Goal: Check status: Check status

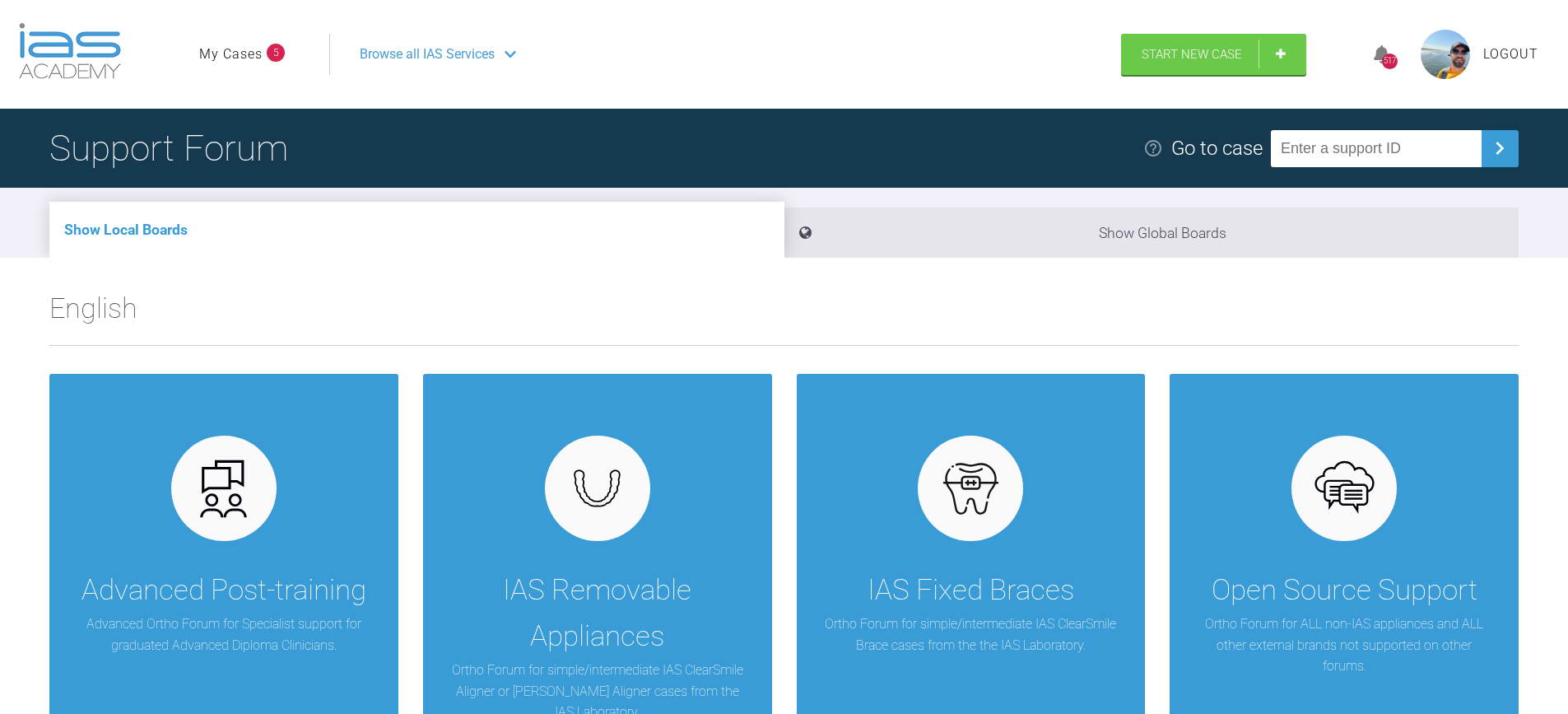
click at [403, 55] on span "Browse all IAS Services" at bounding box center [427, 54] width 135 height 21
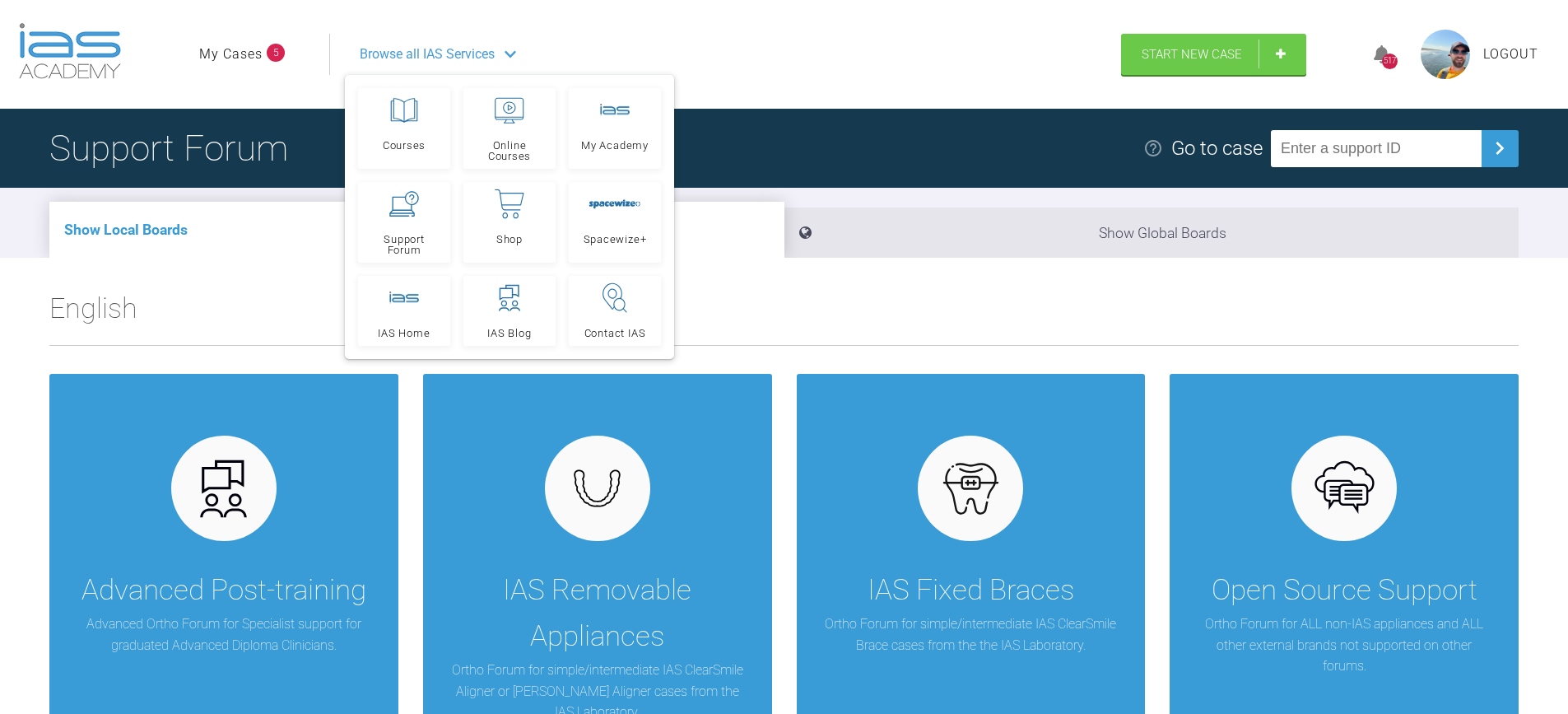
click at [234, 48] on link "My Cases" at bounding box center [230, 54] width 63 height 21
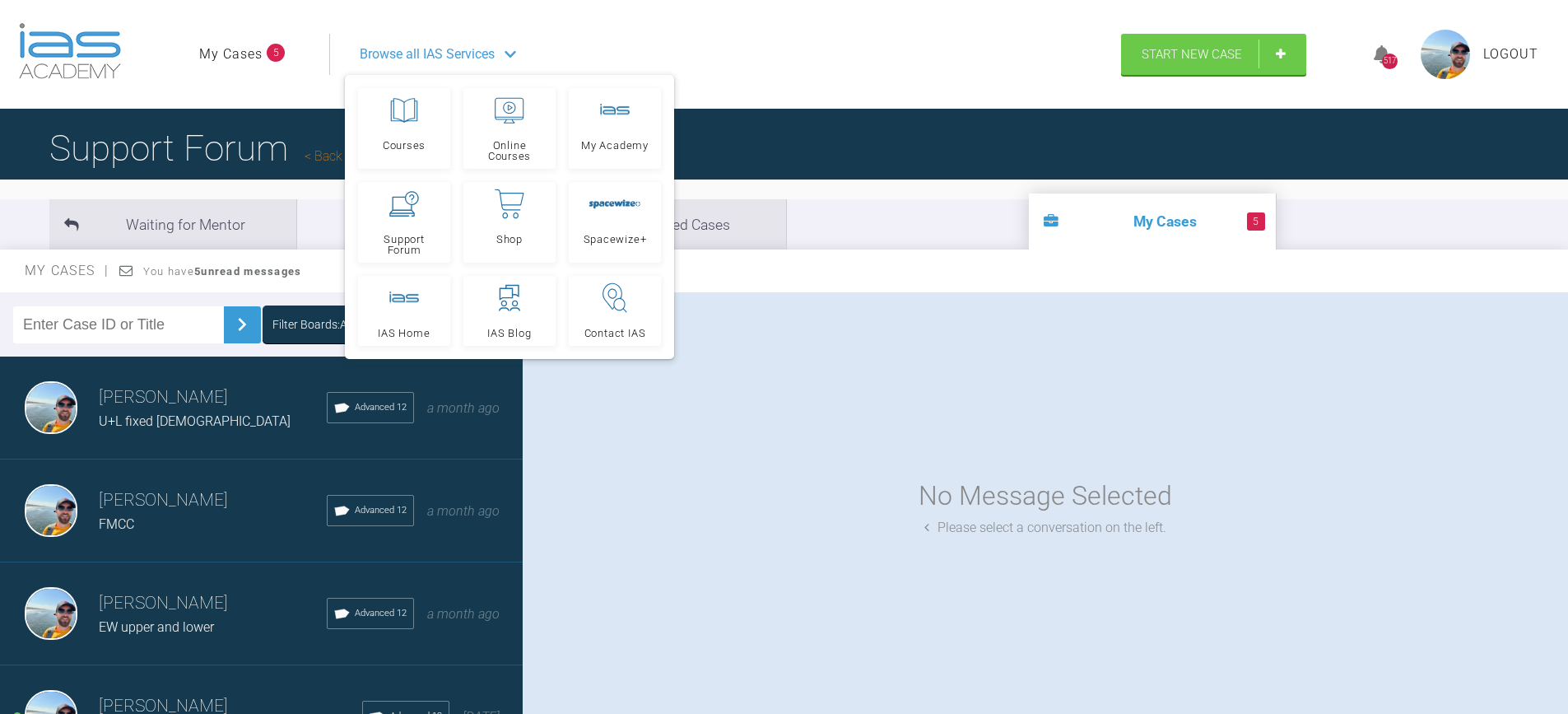
click at [230, 416] on div "U+L fixed [DEMOGRAPHIC_DATA]" at bounding box center [213, 421] width 228 height 21
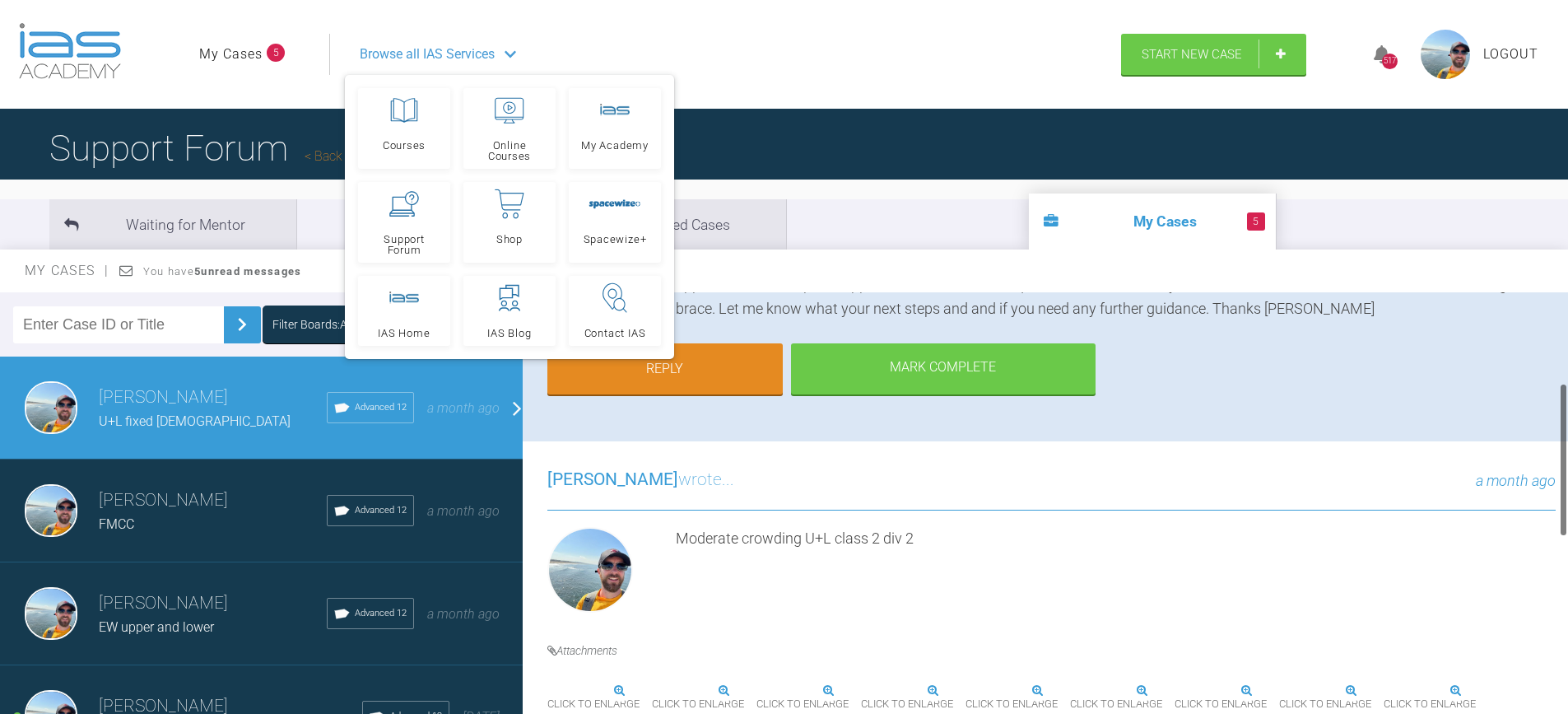
scroll to position [247, 0]
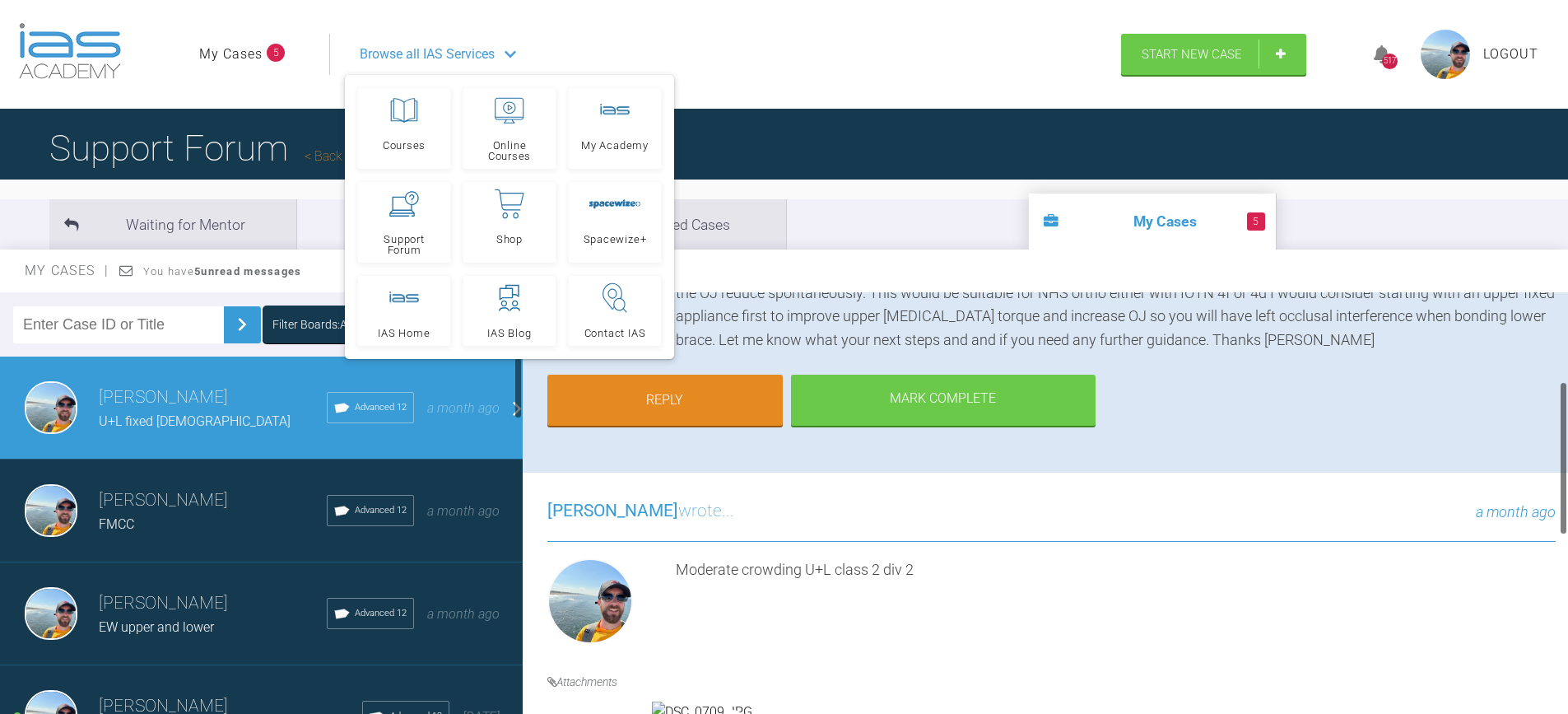
click at [256, 494] on h3 "Owen Walls" at bounding box center [213, 500] width 228 height 28
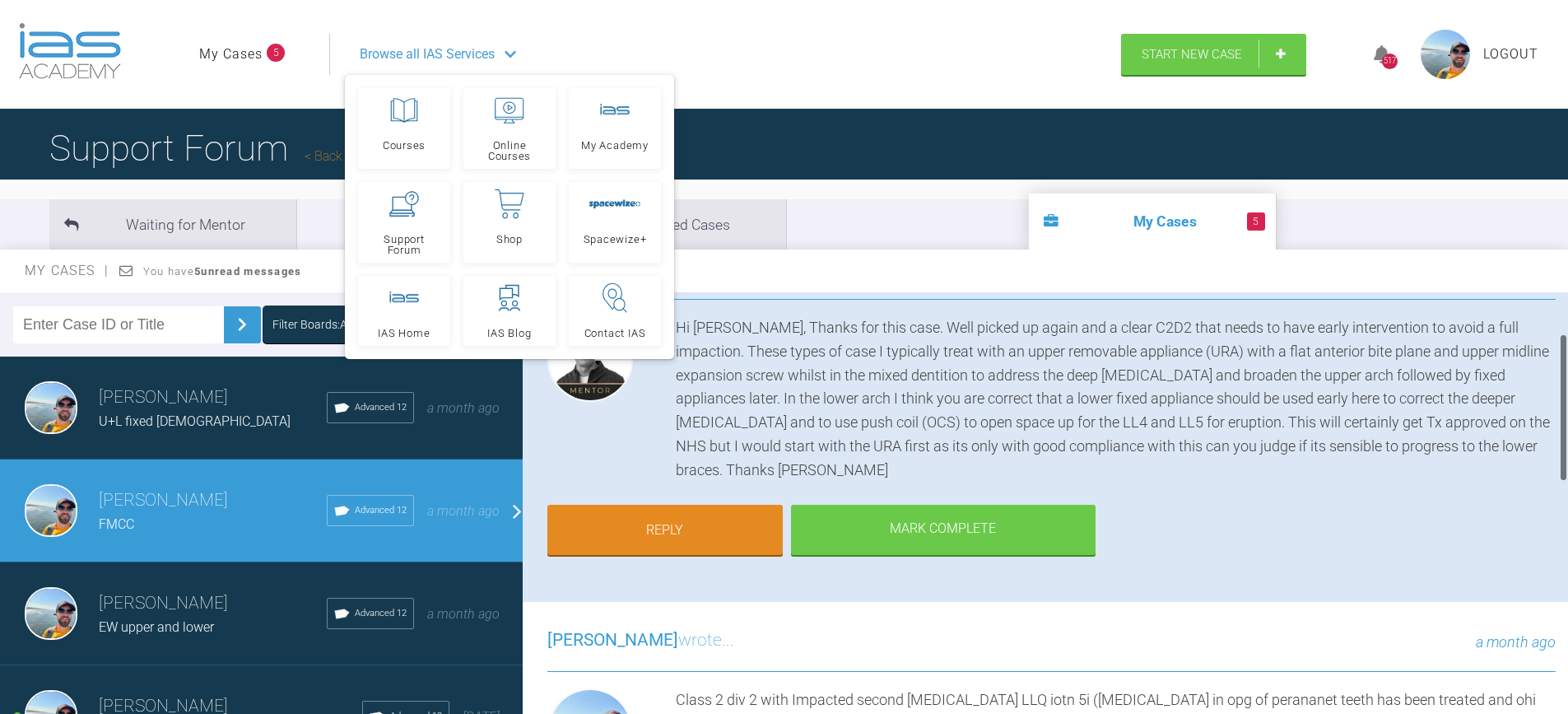
scroll to position [0, 0]
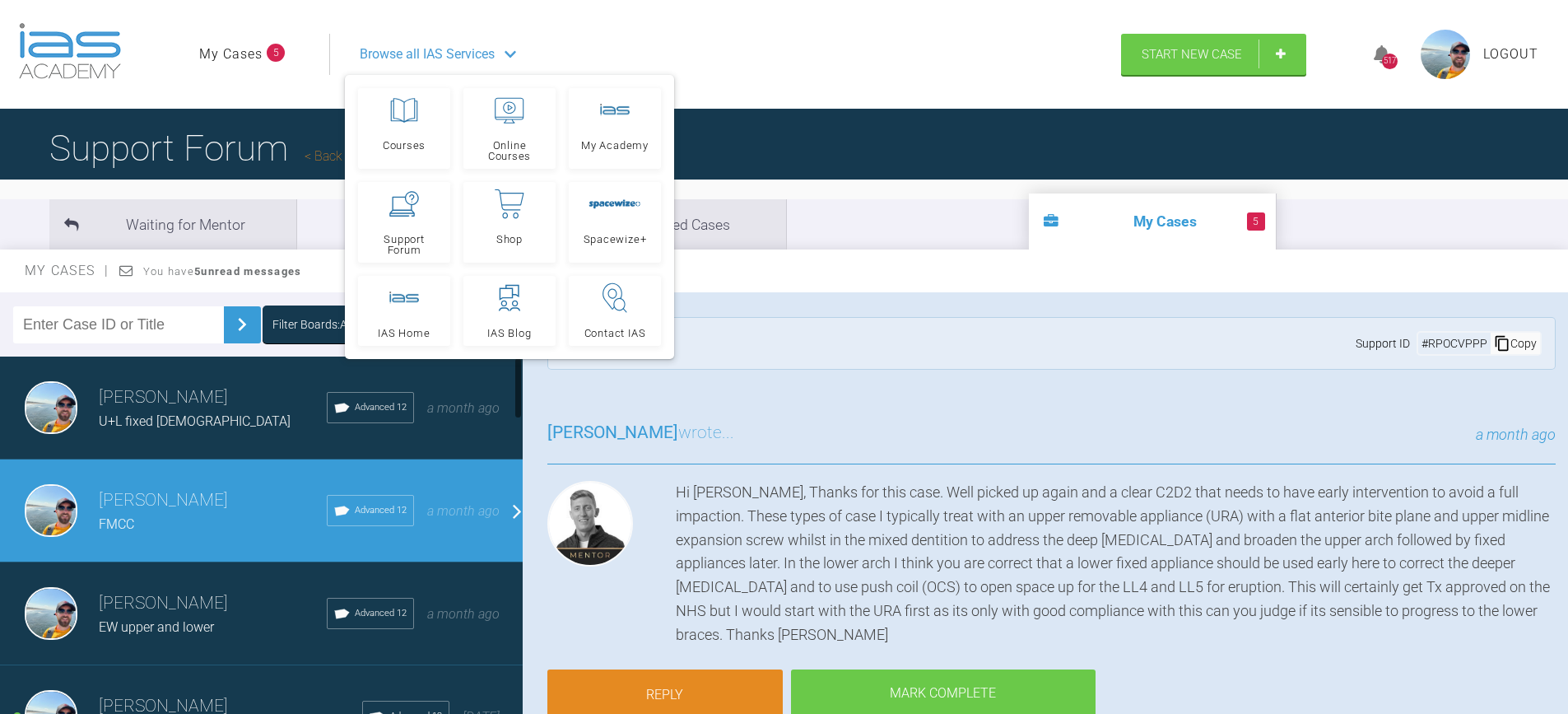
click at [232, 400] on h3 "Owen Walls" at bounding box center [213, 398] width 228 height 28
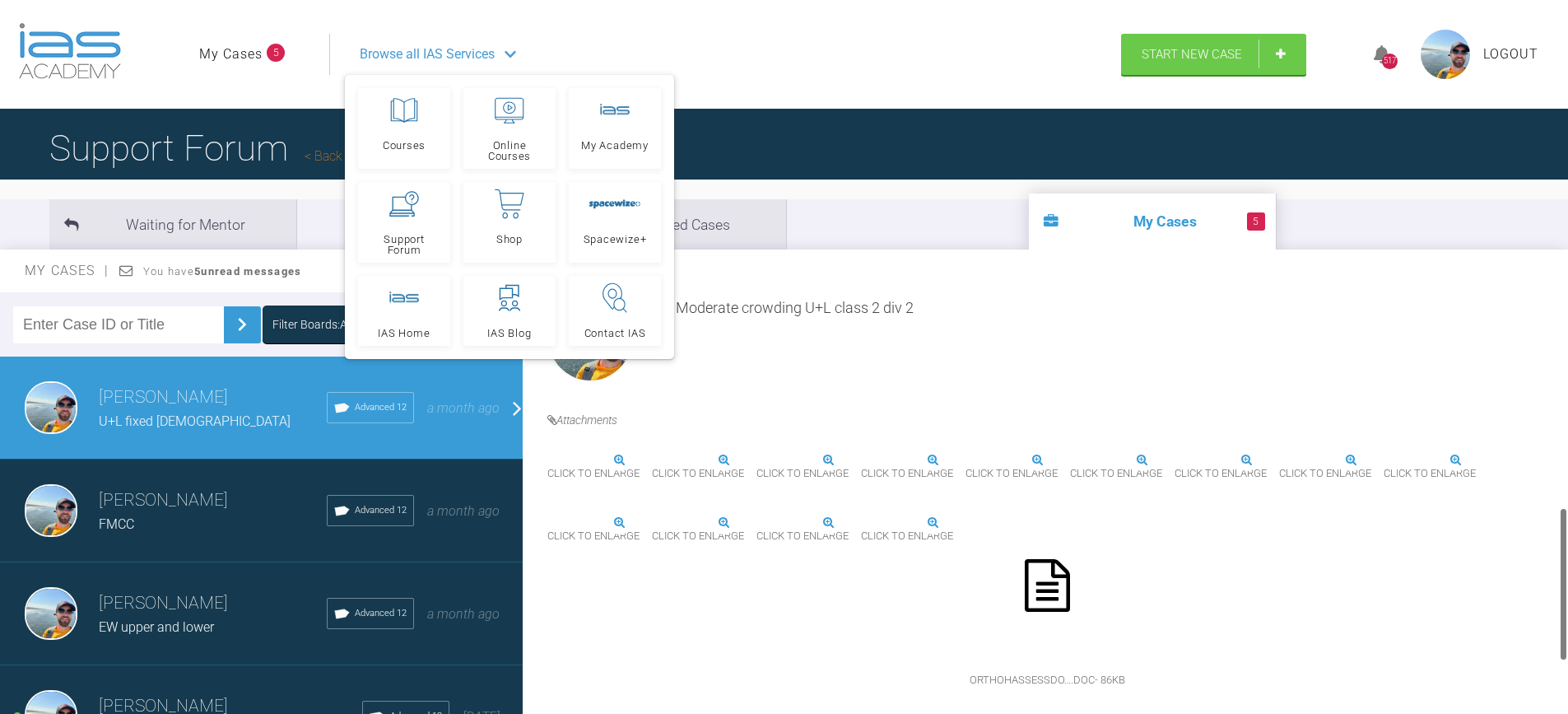
scroll to position [763, 0]
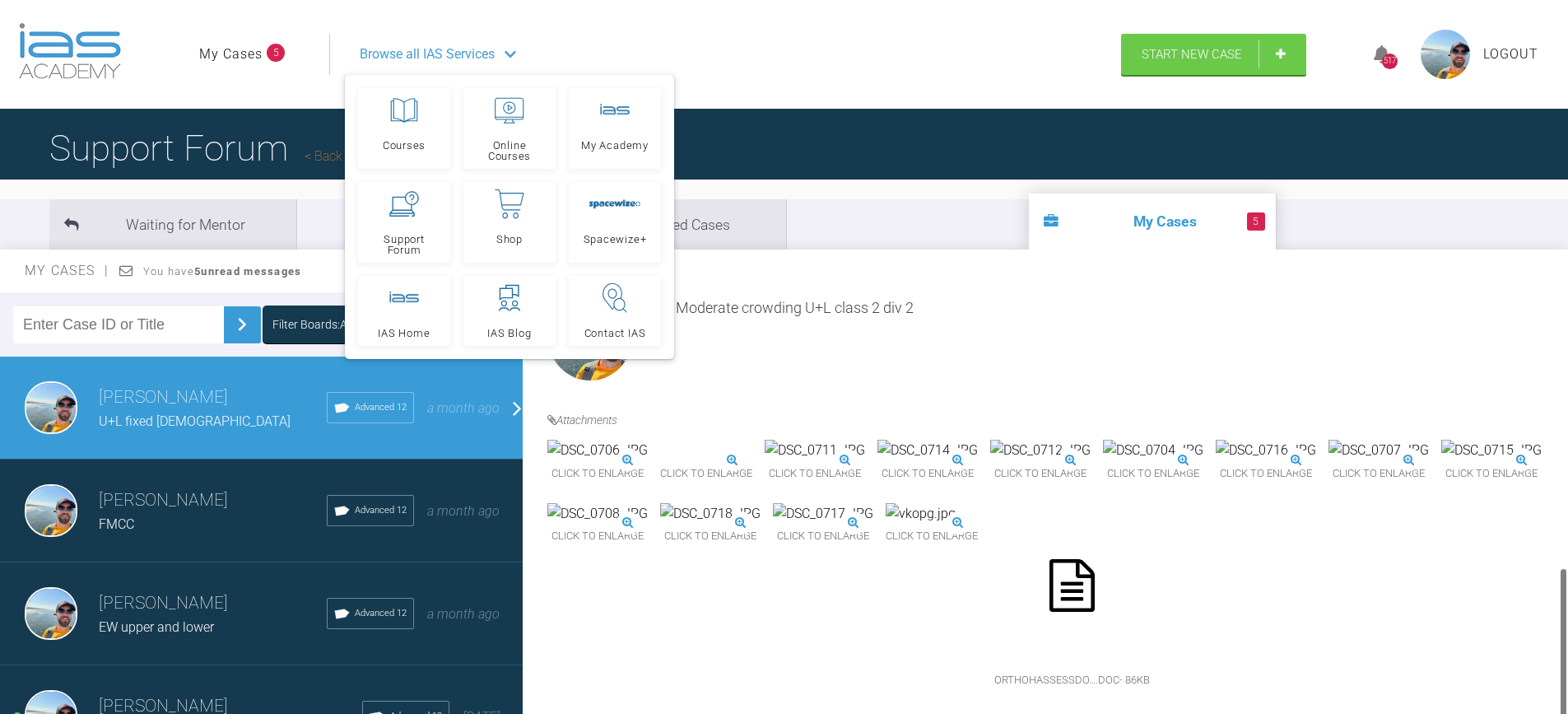
click at [1095, 564] on icon at bounding box center [1071, 586] width 46 height 53
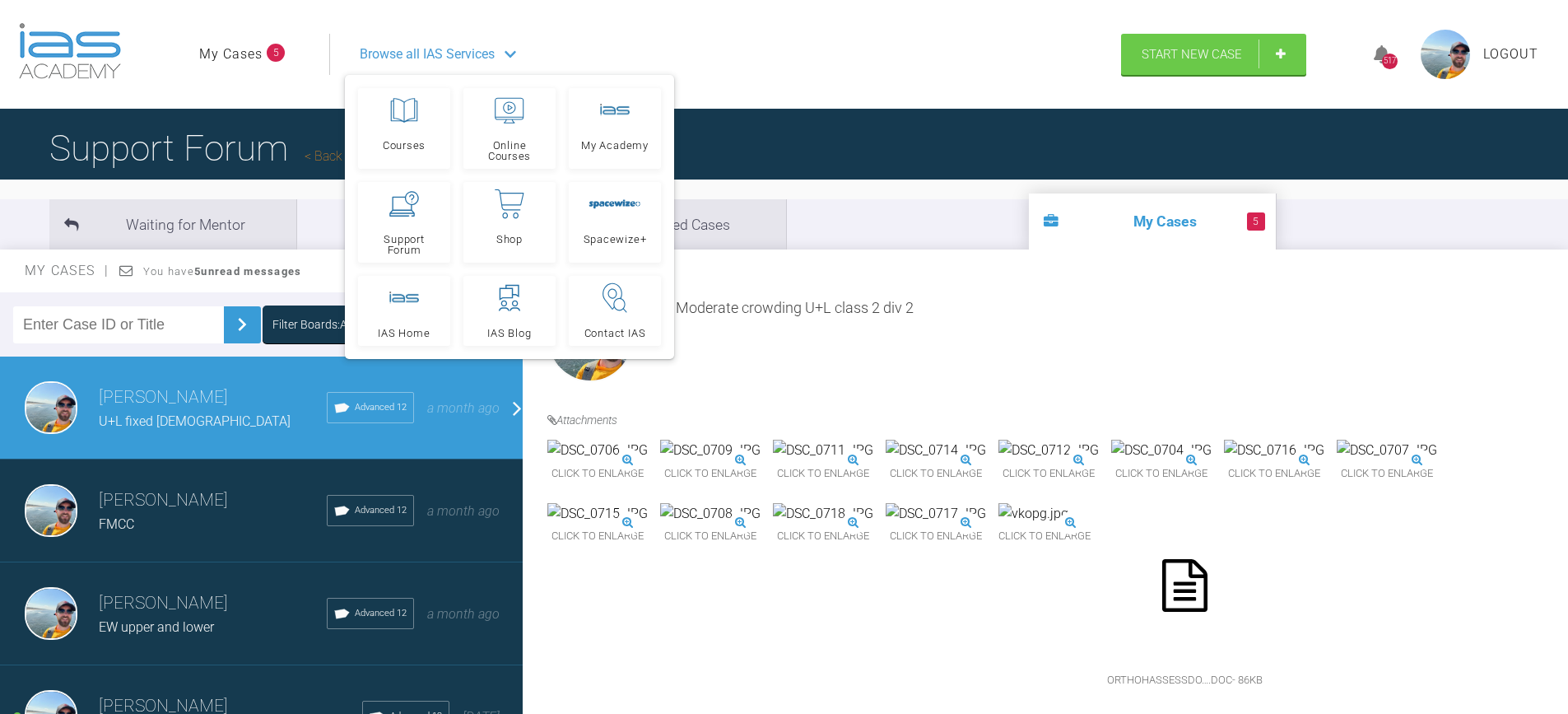
click at [760, 503] on img at bounding box center [710, 514] width 100 height 21
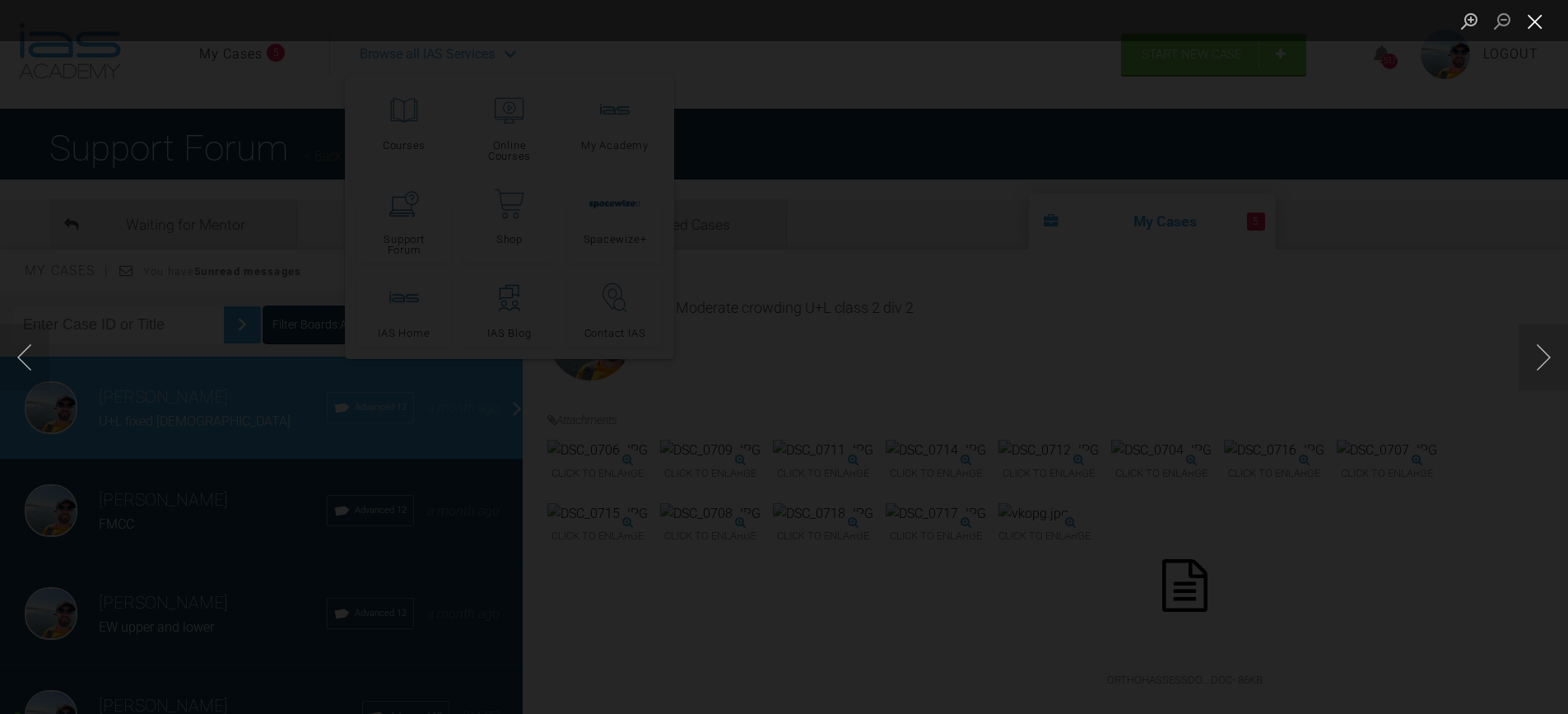
click at [1529, 18] on button "Close lightbox" at bounding box center [1535, 21] width 33 height 29
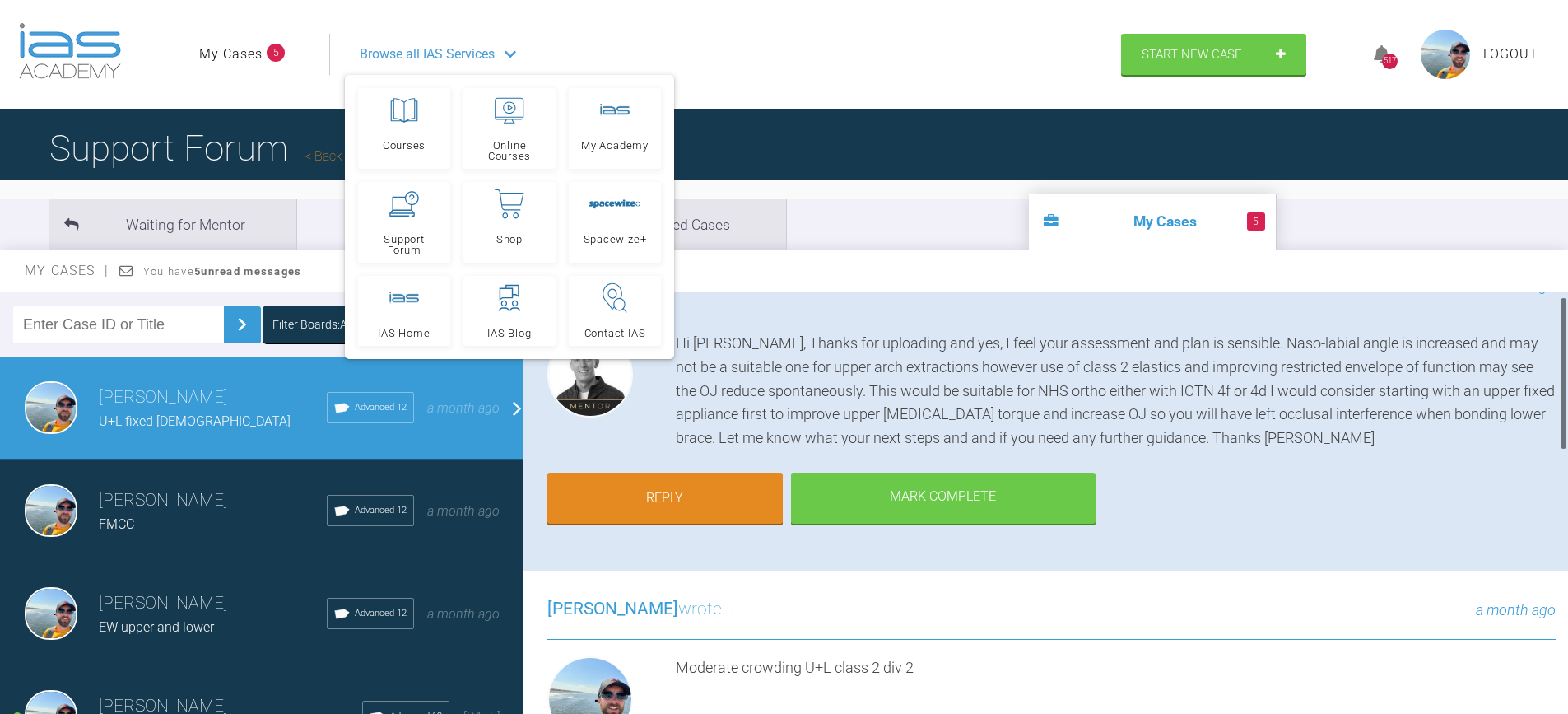
scroll to position [577, 0]
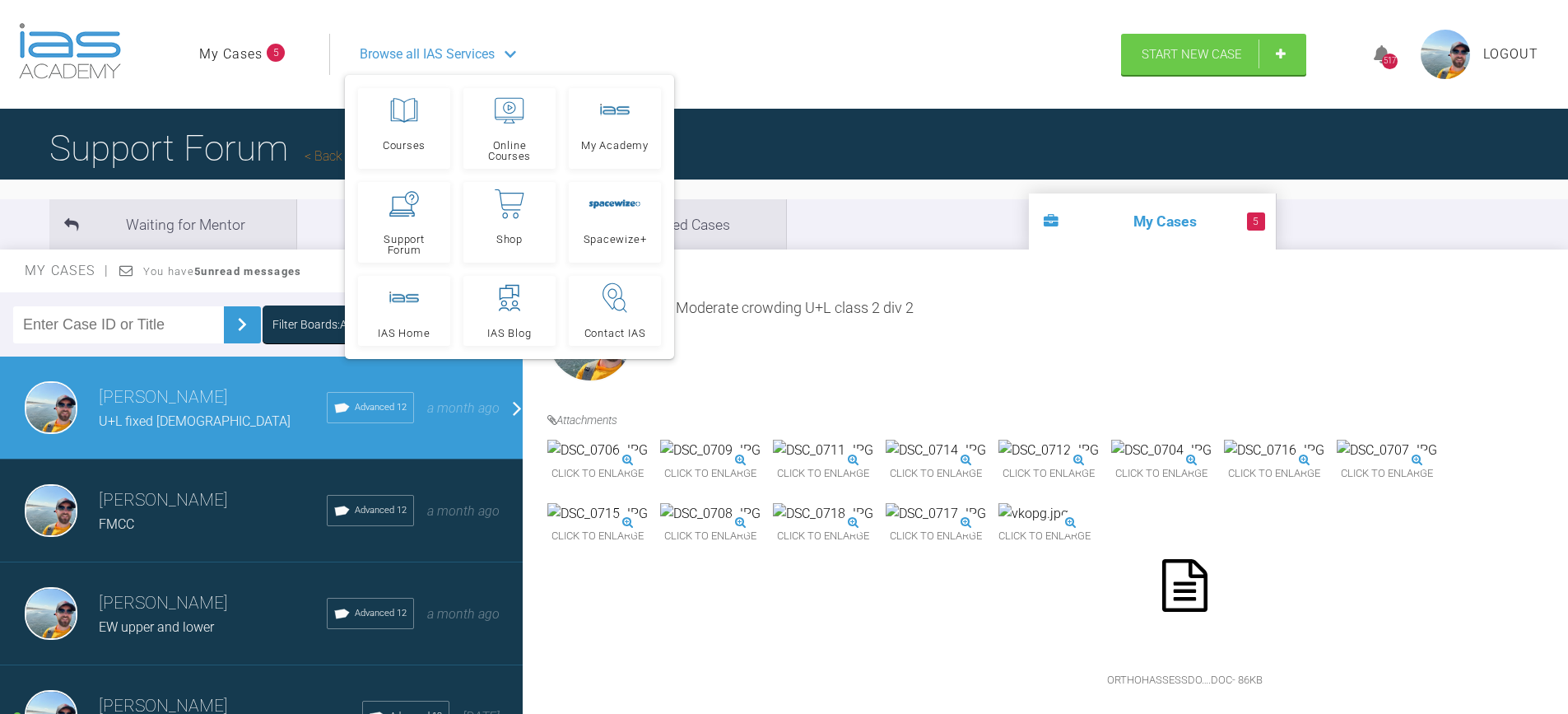
click at [760, 524] on img at bounding box center [710, 514] width 100 height 21
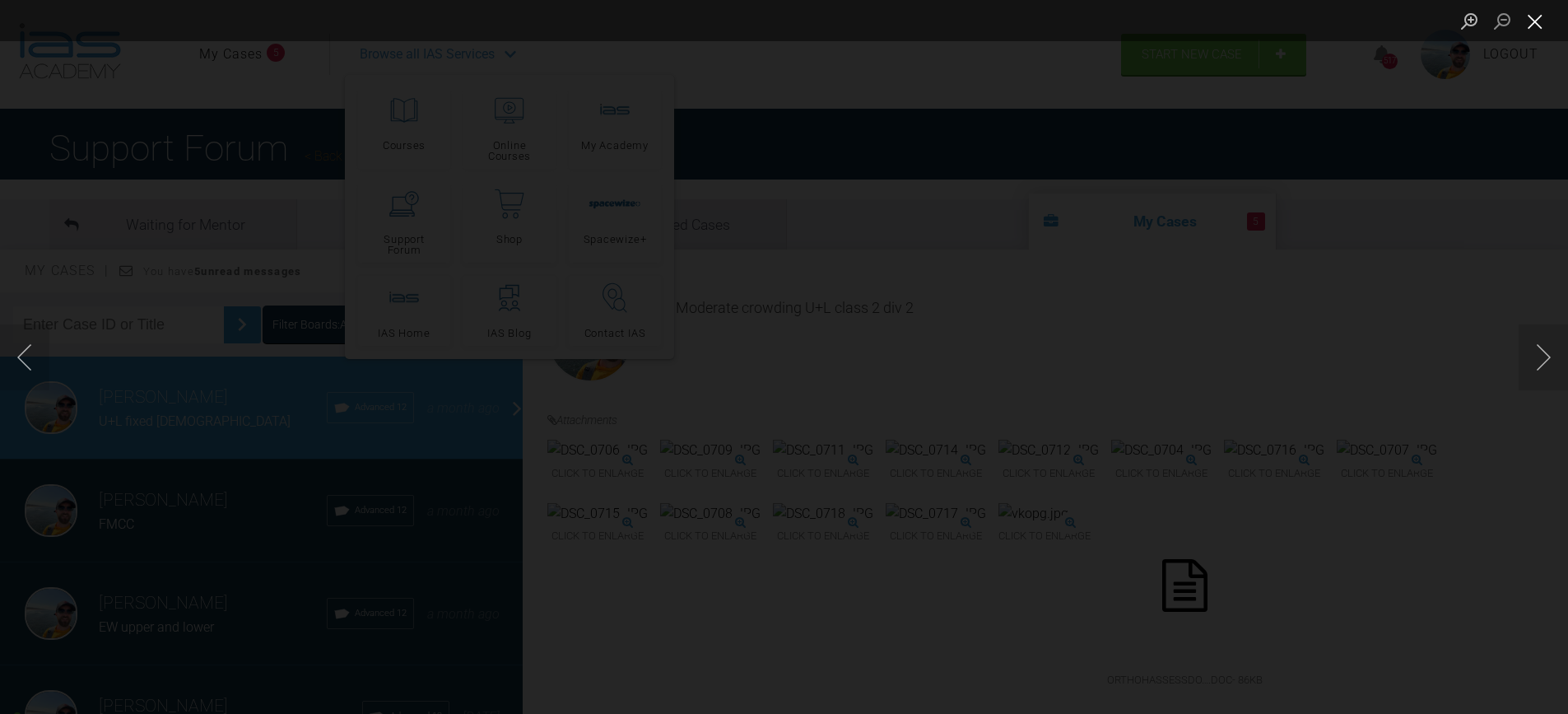
click at [1533, 19] on button "Close lightbox" at bounding box center [1535, 21] width 33 height 29
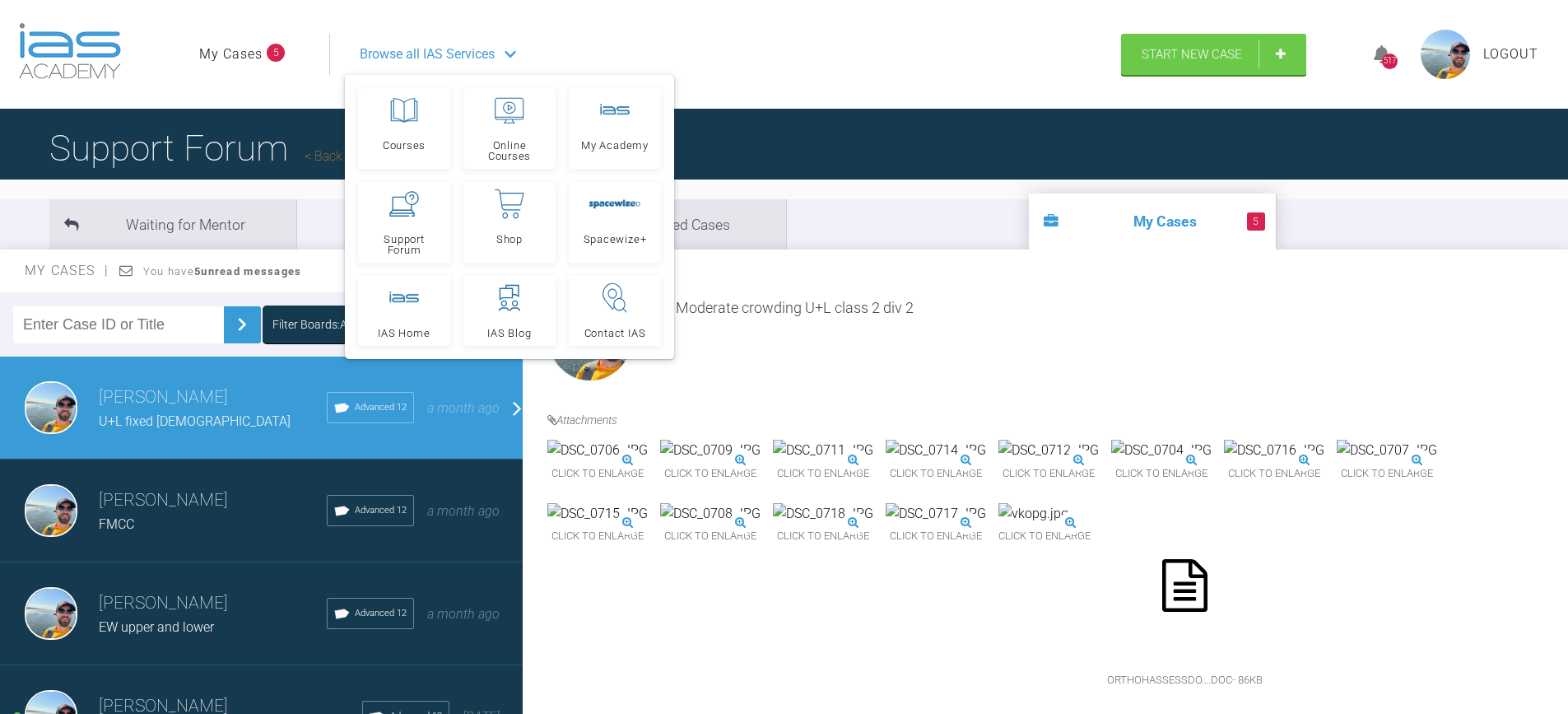
click at [1098, 440] on img at bounding box center [1048, 450] width 100 height 21
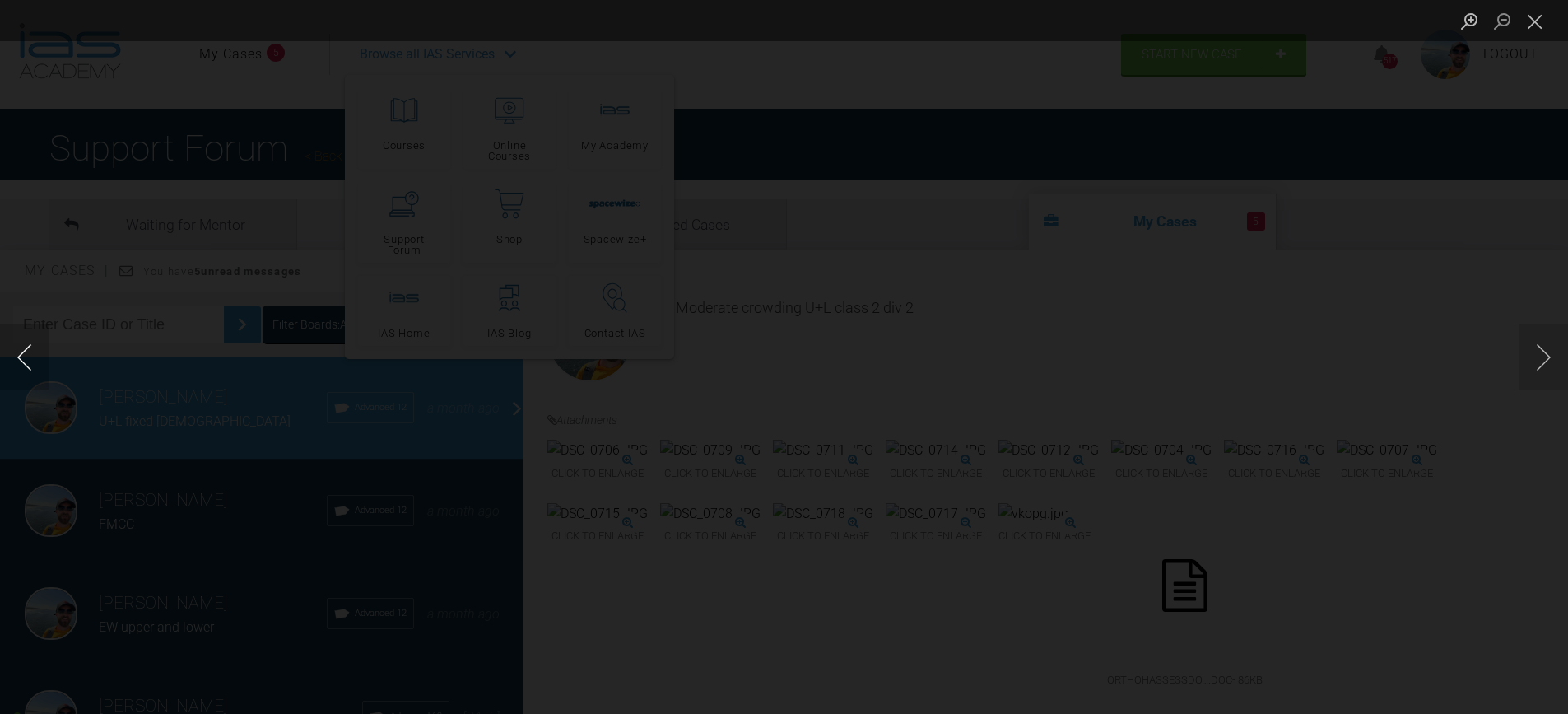
click at [24, 360] on button "Previous image" at bounding box center [24, 358] width 50 height 66
click at [1526, 28] on button "Close lightbox" at bounding box center [1535, 21] width 33 height 29
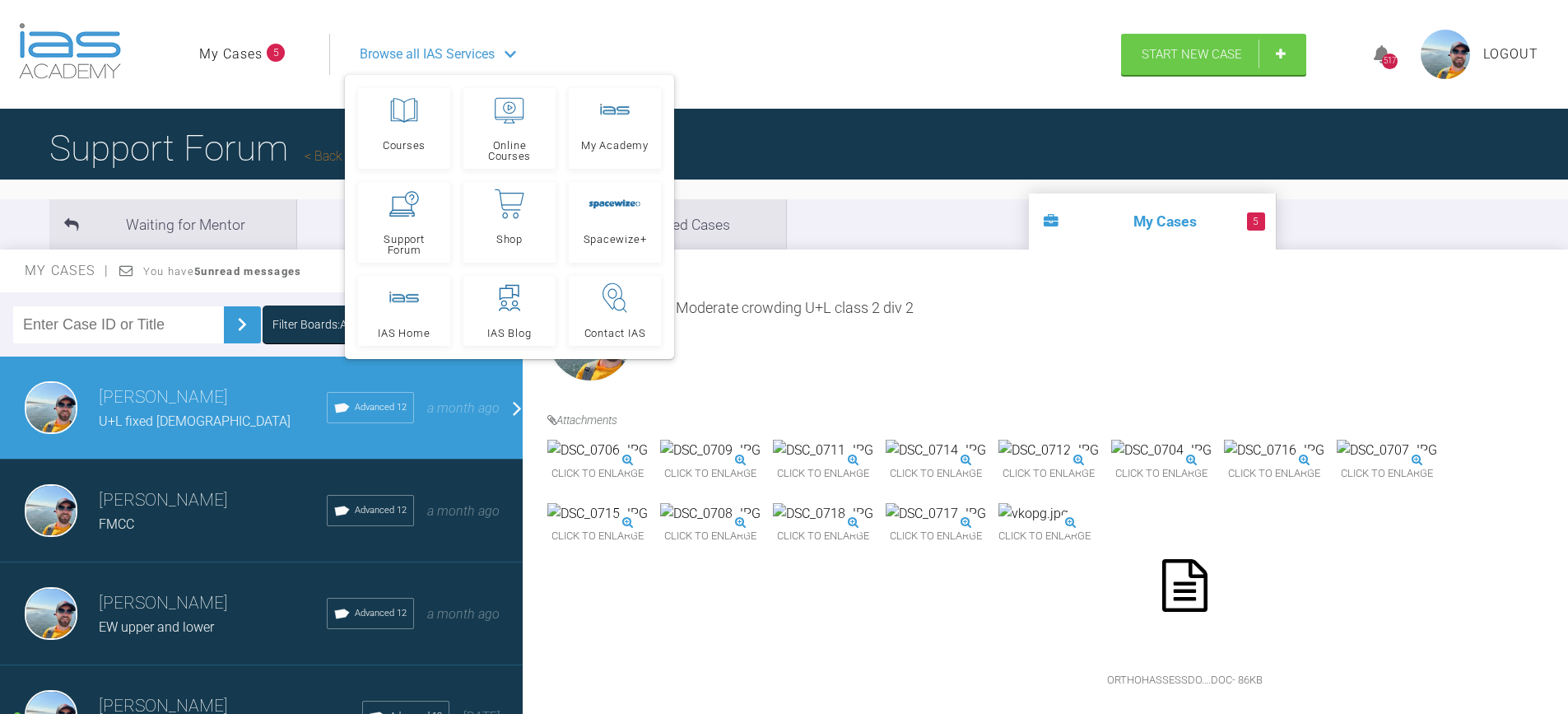
click at [1111, 461] on img at bounding box center [1161, 450] width 100 height 21
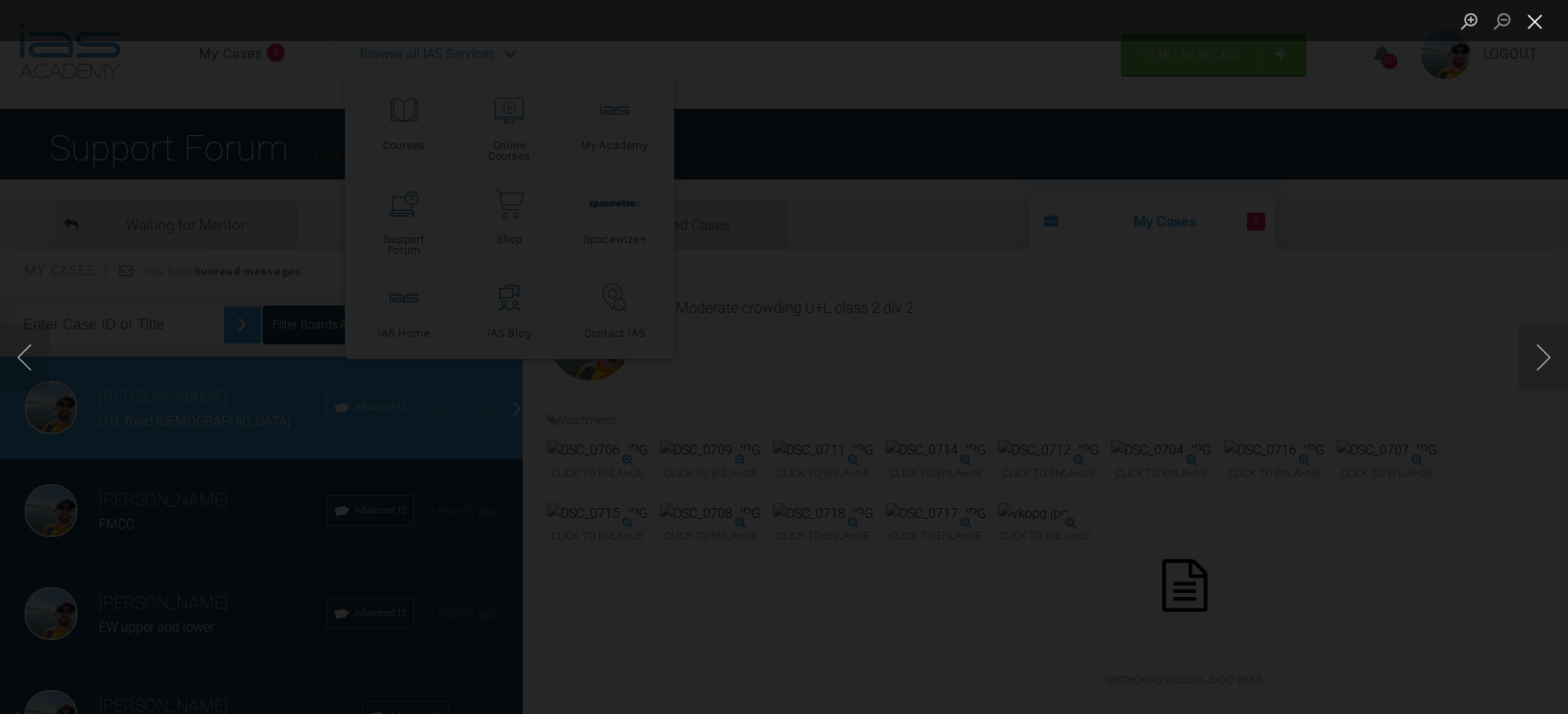
click at [1526, 27] on button "Close lightbox" at bounding box center [1535, 21] width 33 height 29
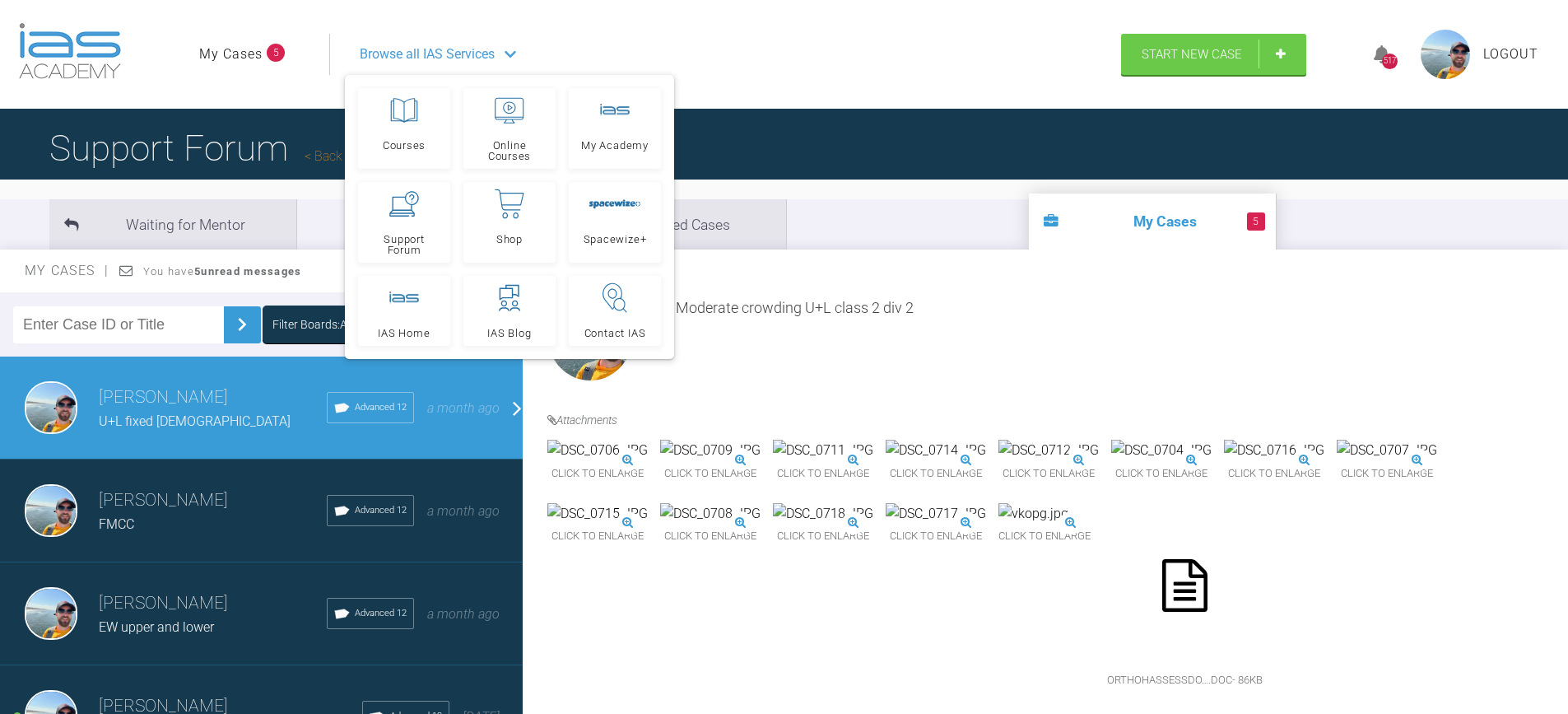
click at [760, 440] on img at bounding box center [710, 450] width 100 height 21
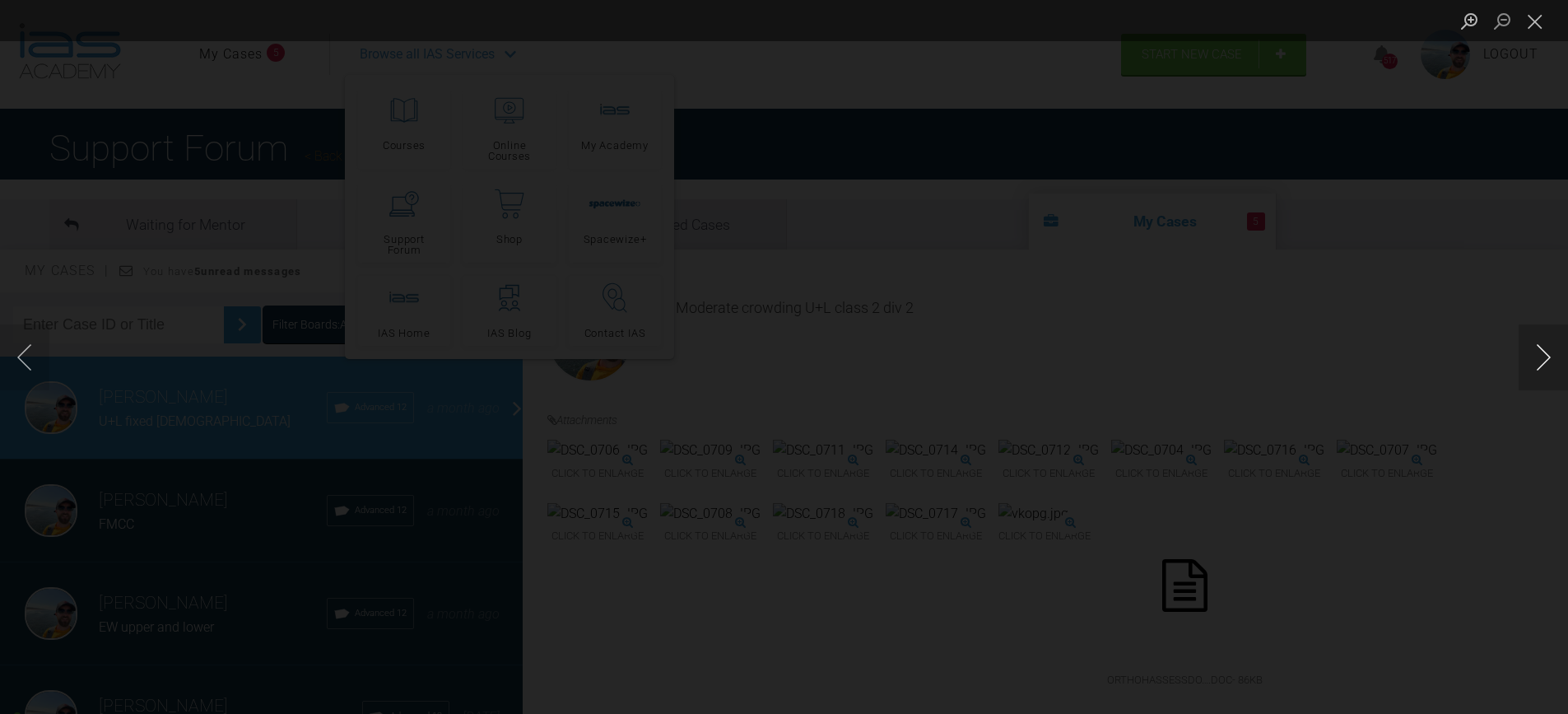
click at [1538, 362] on button "Next image" at bounding box center [1543, 358] width 50 height 66
click at [1542, 357] on button "Next image" at bounding box center [1543, 358] width 50 height 66
click at [22, 353] on button "Previous image" at bounding box center [24, 358] width 50 height 66
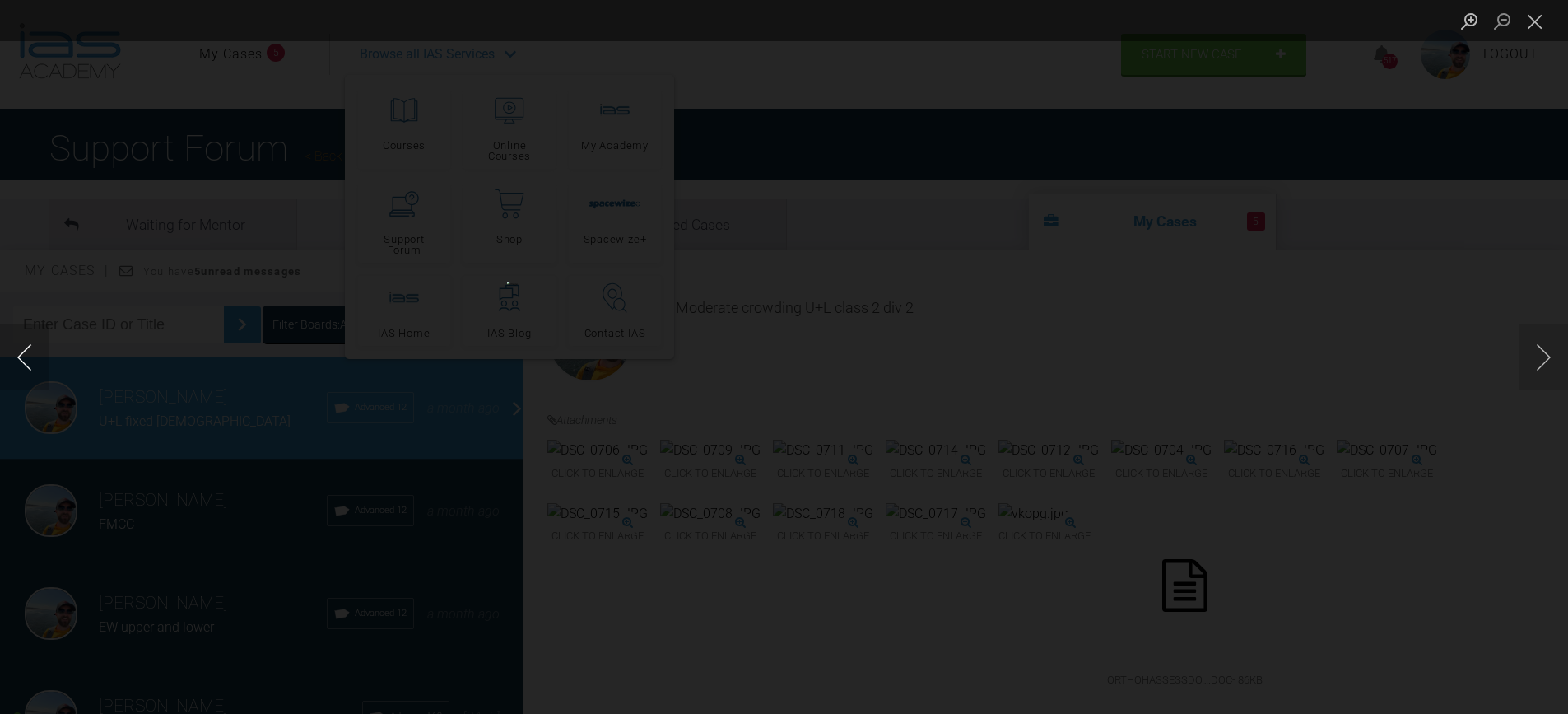
click at [22, 353] on button "Previous image" at bounding box center [24, 358] width 50 height 66
click at [21, 361] on button "Previous image" at bounding box center [24, 358] width 50 height 66
click at [1548, 361] on button "Next image" at bounding box center [1543, 358] width 50 height 66
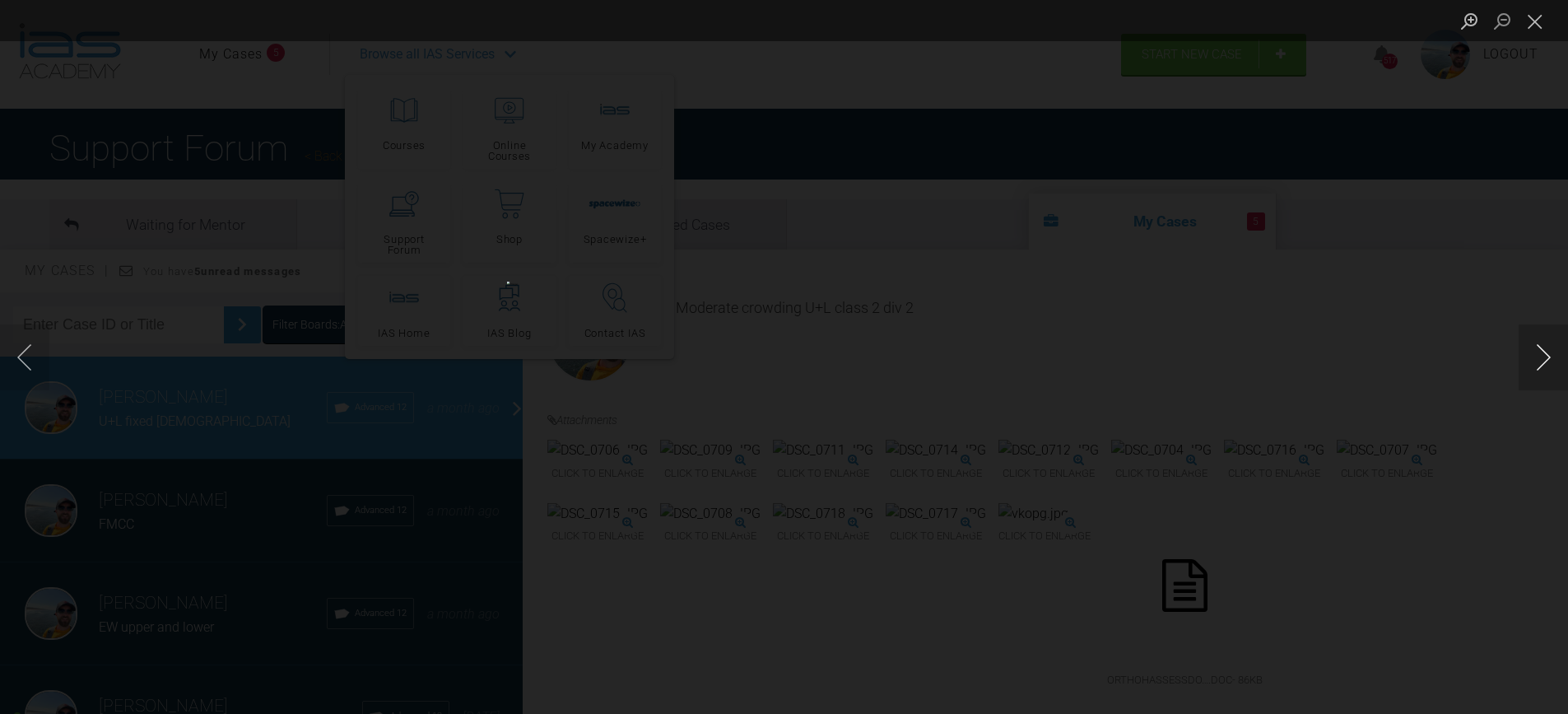
click at [1548, 361] on button "Next image" at bounding box center [1543, 358] width 50 height 66
click at [1540, 355] on button "Next image" at bounding box center [1543, 358] width 50 height 66
click at [20, 350] on button "Previous image" at bounding box center [24, 358] width 50 height 66
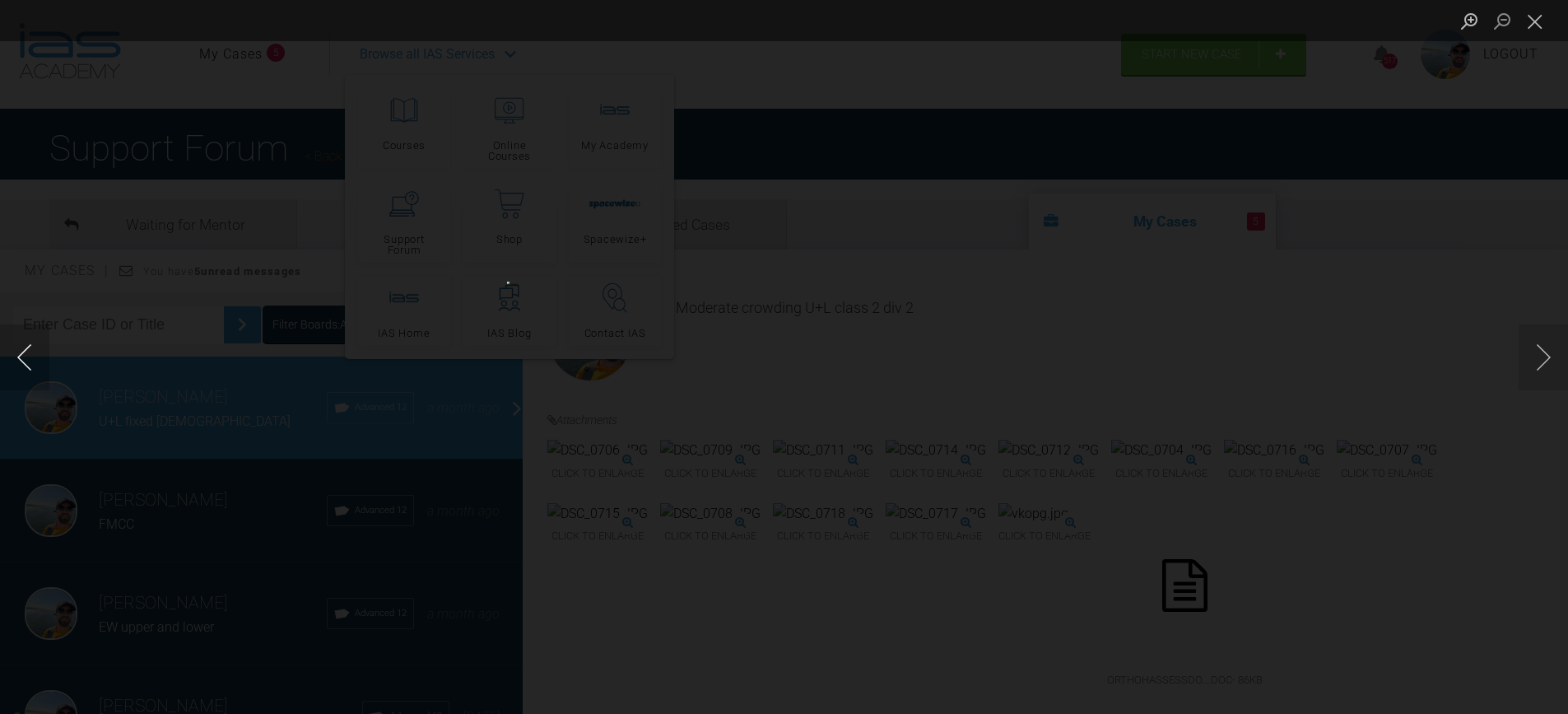
click at [19, 350] on button "Previous image" at bounding box center [24, 358] width 50 height 66
click at [1548, 359] on button "Next image" at bounding box center [1543, 358] width 50 height 66
click at [1531, 23] on button "Close lightbox" at bounding box center [1535, 21] width 33 height 29
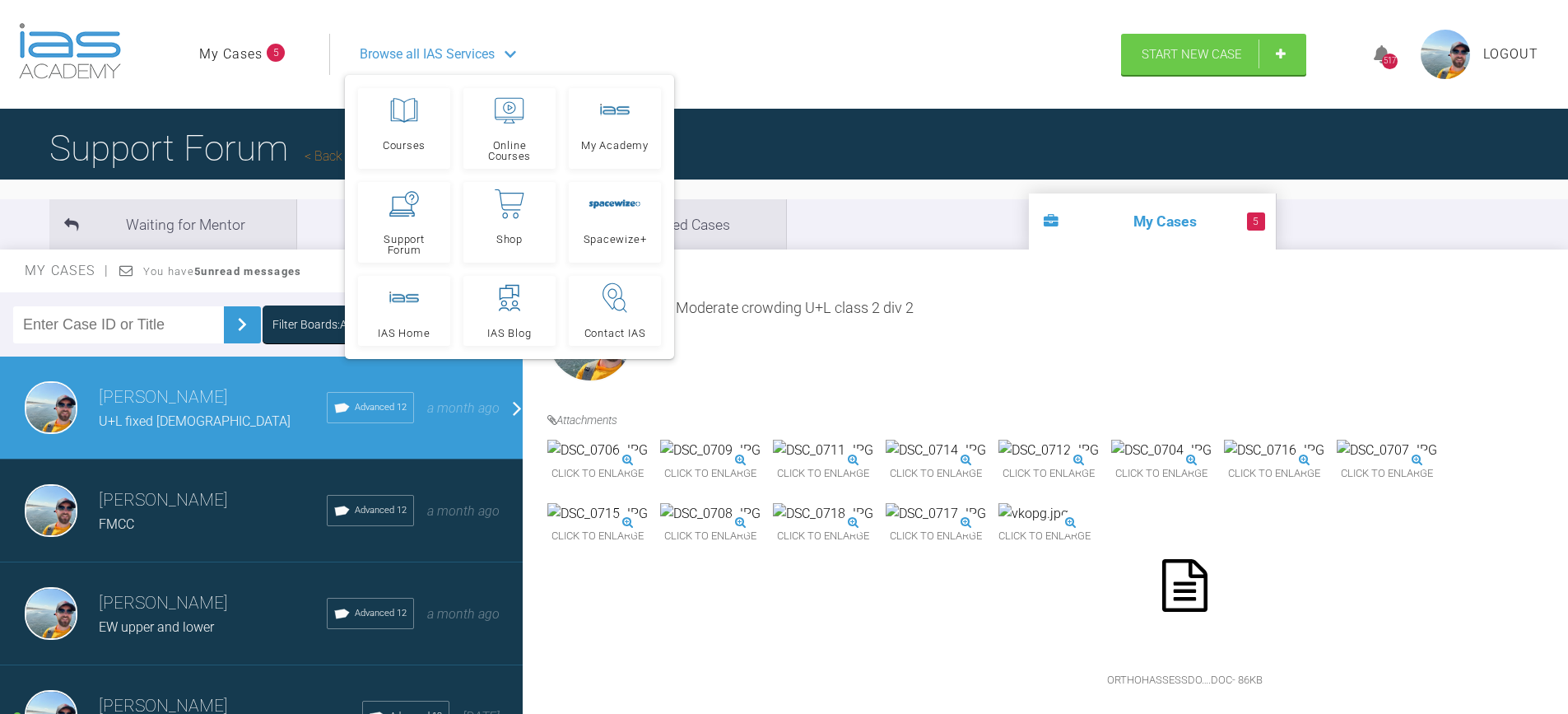
click at [1224, 461] on img at bounding box center [1273, 450] width 100 height 21
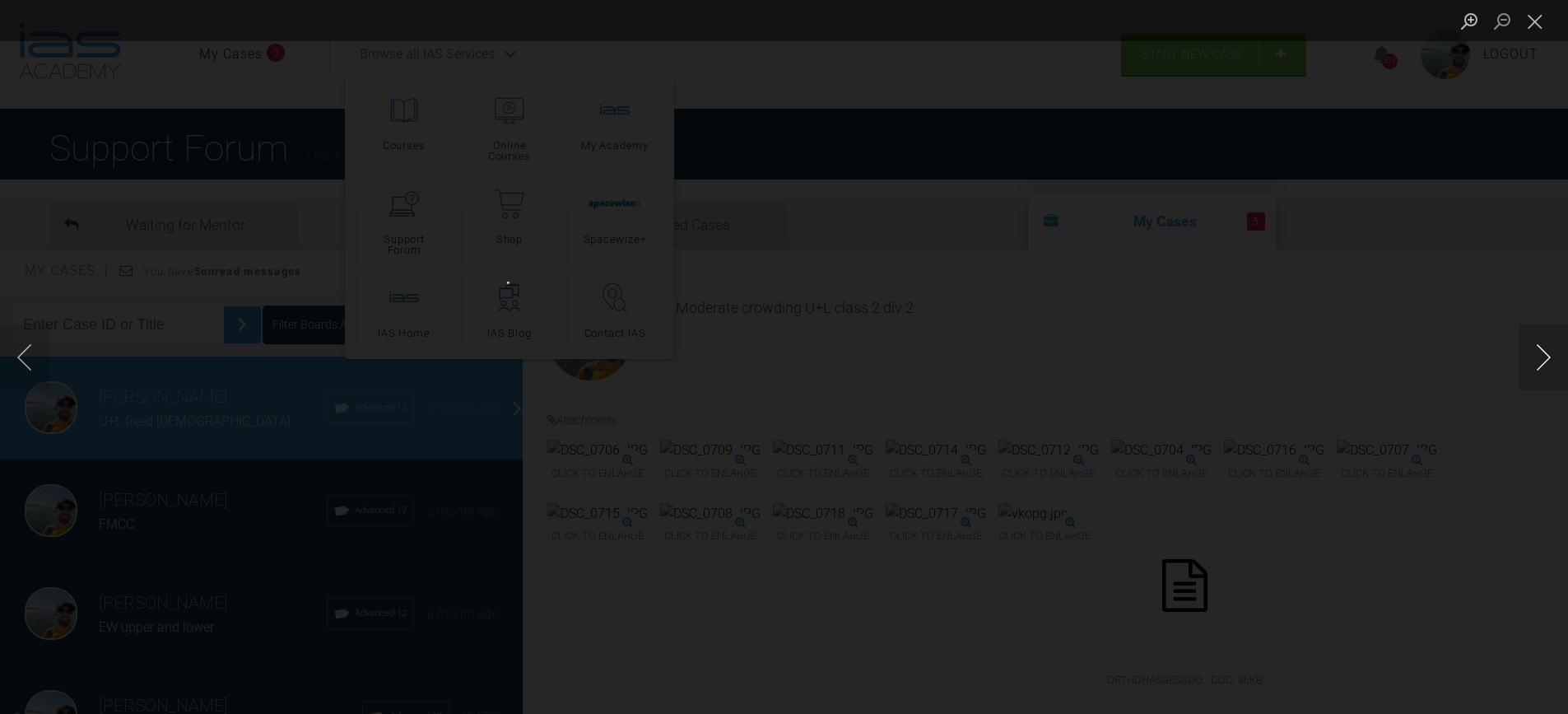
click at [1542, 362] on button "Next image" at bounding box center [1543, 358] width 50 height 66
click at [28, 351] on button "Previous image" at bounding box center [24, 358] width 50 height 66
click at [1538, 20] on button "Close lightbox" at bounding box center [1535, 21] width 33 height 29
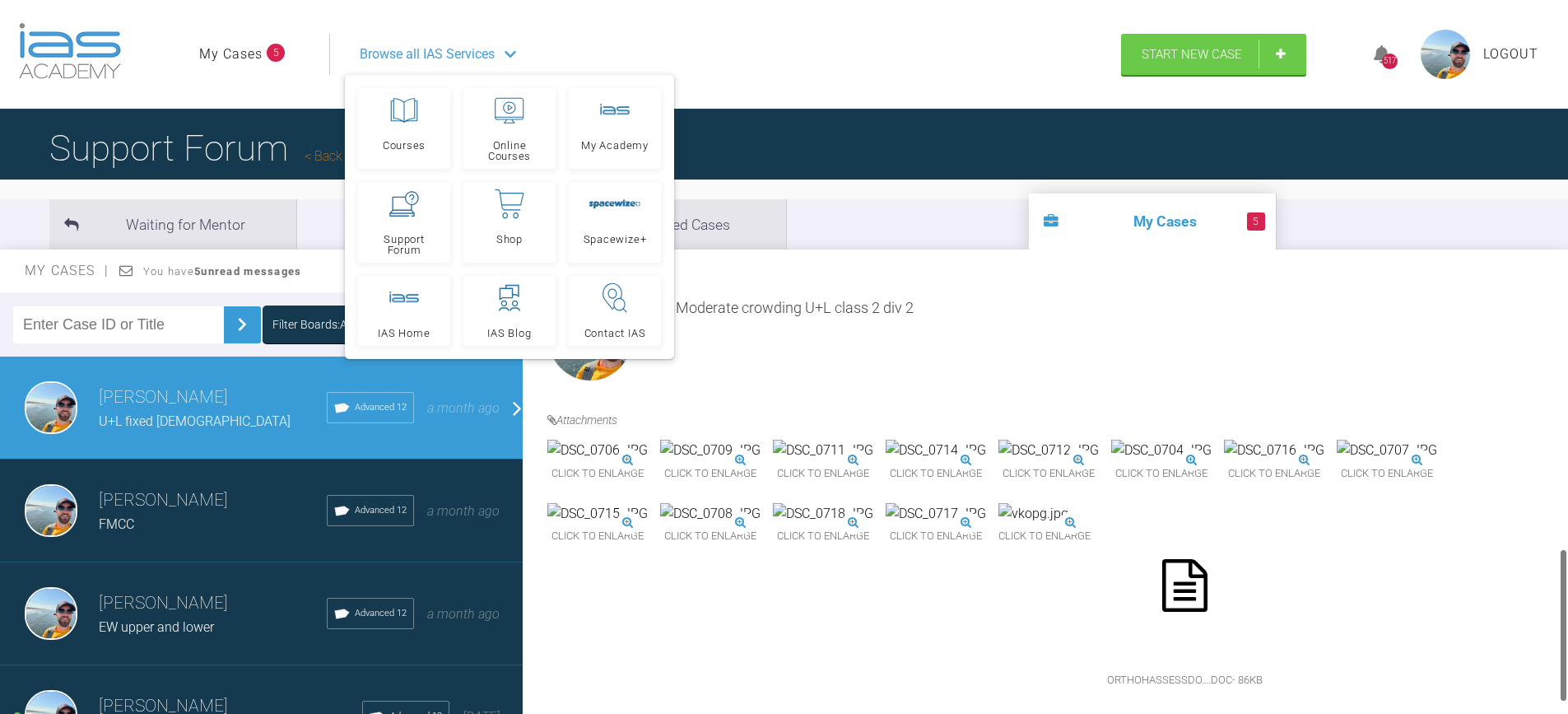
scroll to position [741, 0]
click at [647, 503] on img at bounding box center [597, 514] width 100 height 21
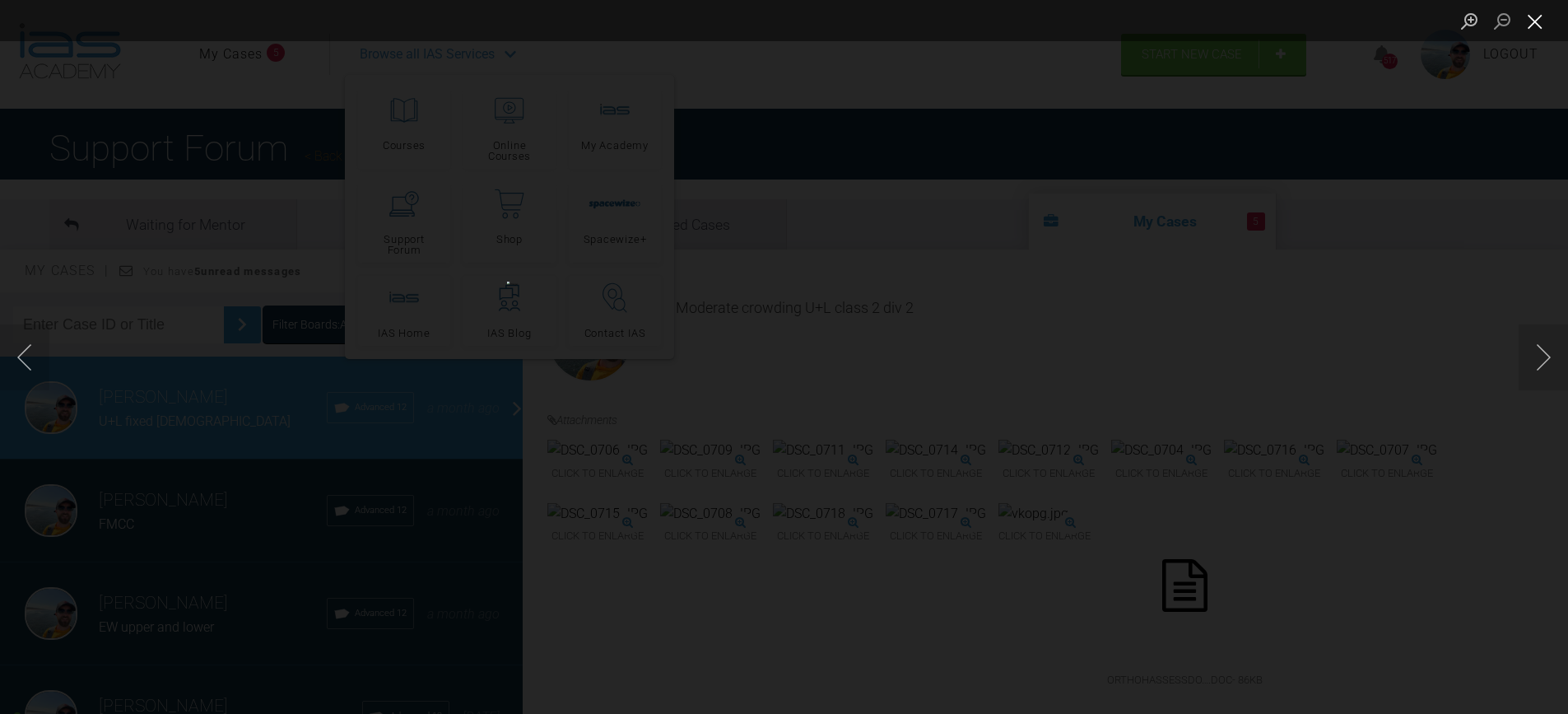
click at [1535, 15] on button "Close lightbox" at bounding box center [1535, 21] width 33 height 29
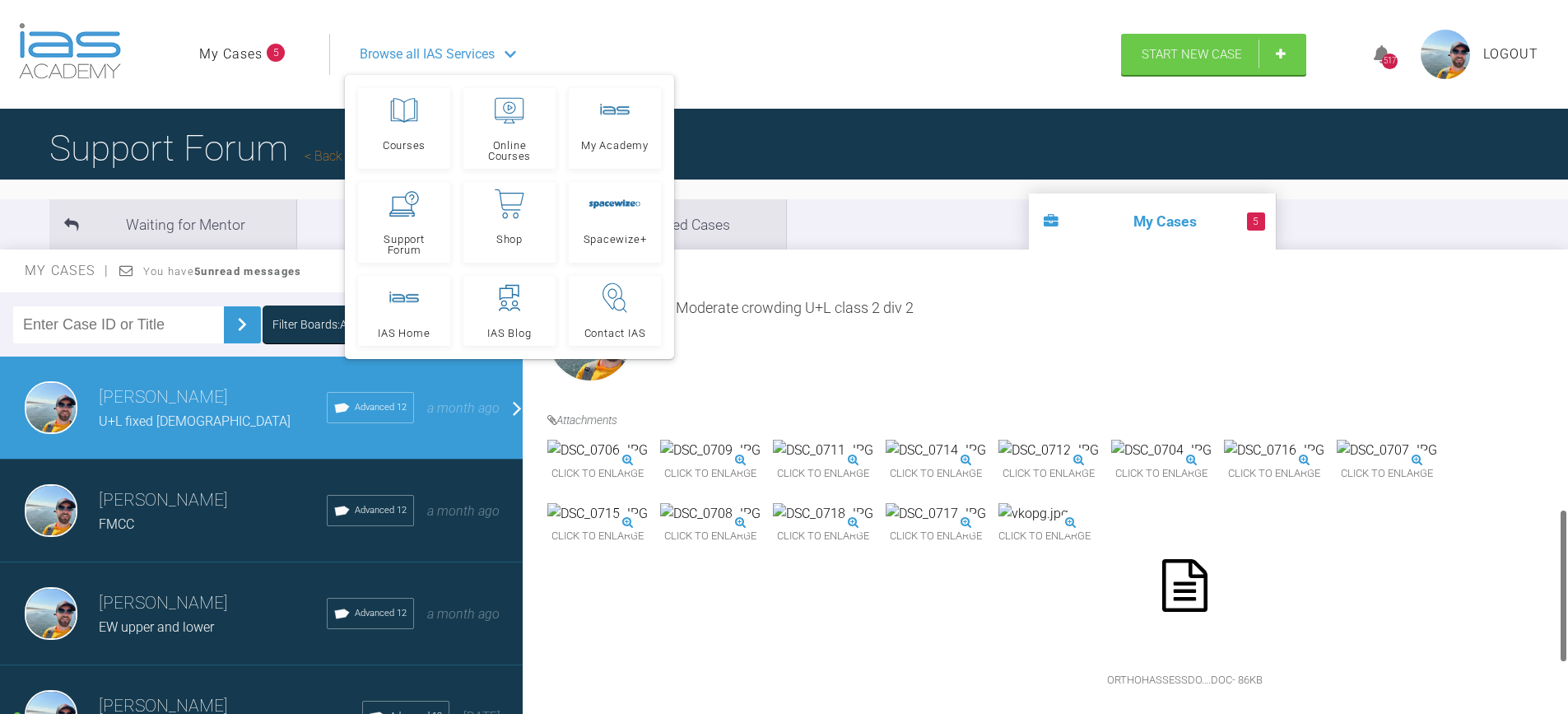
scroll to position [577, 0]
click at [986, 440] on img at bounding box center [935, 450] width 100 height 21
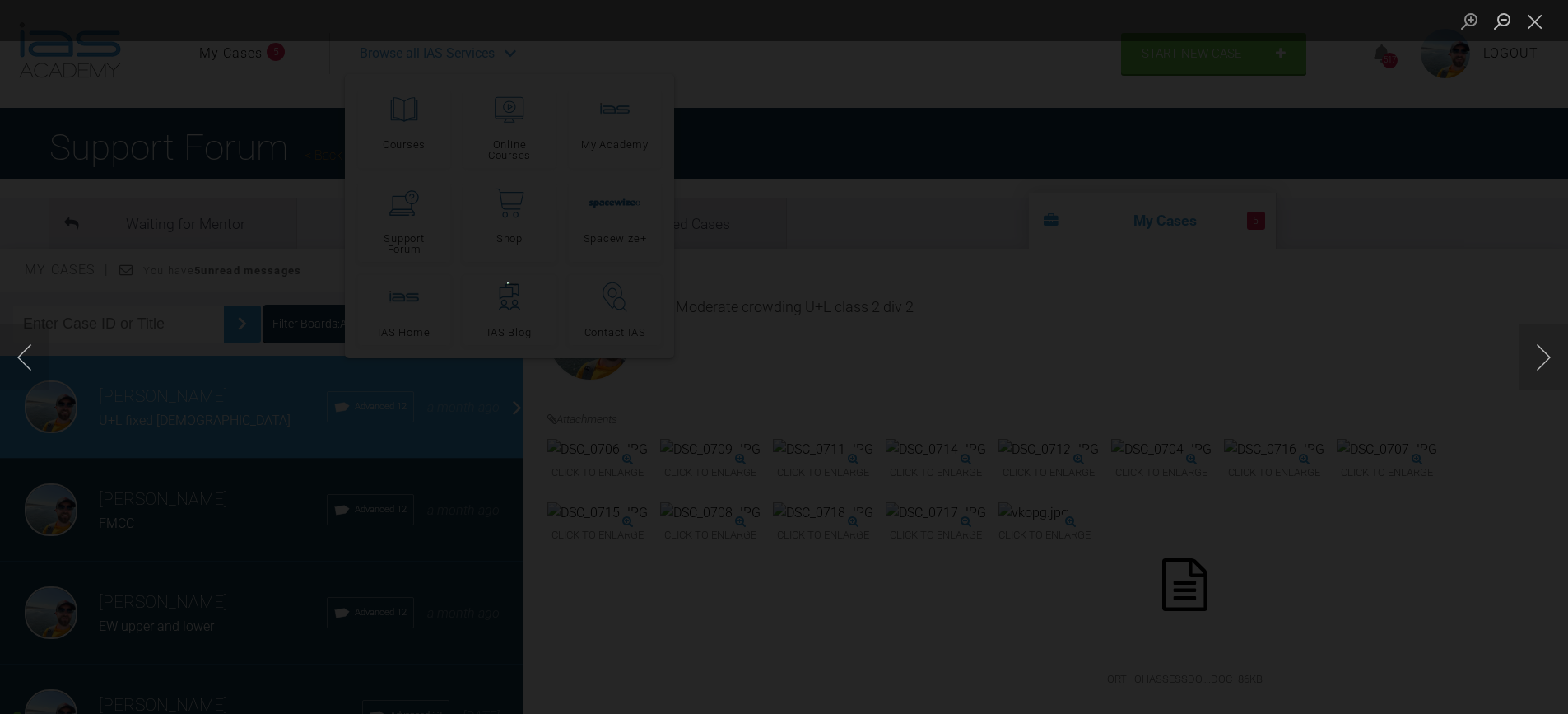
scroll to position [0, 0]
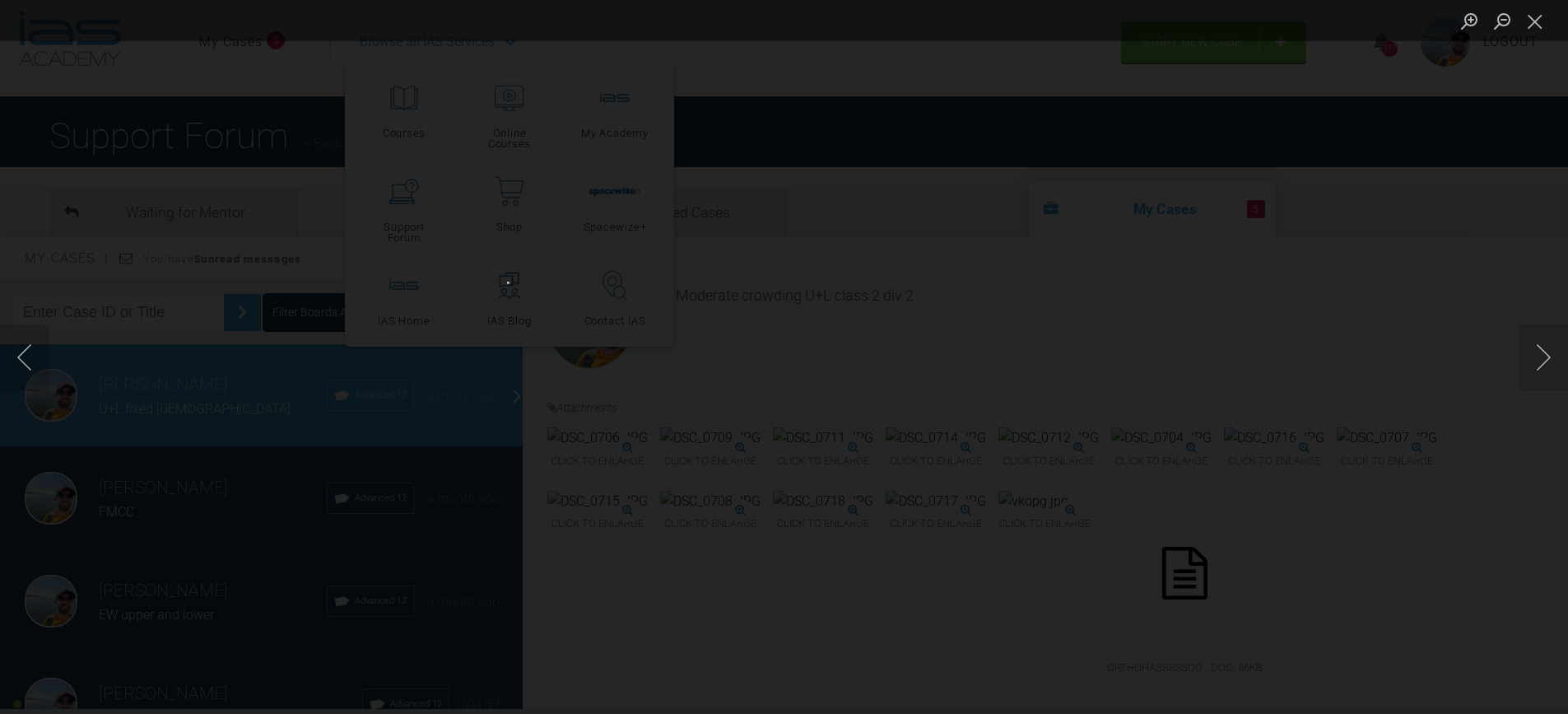
scroll to position [7, 0]
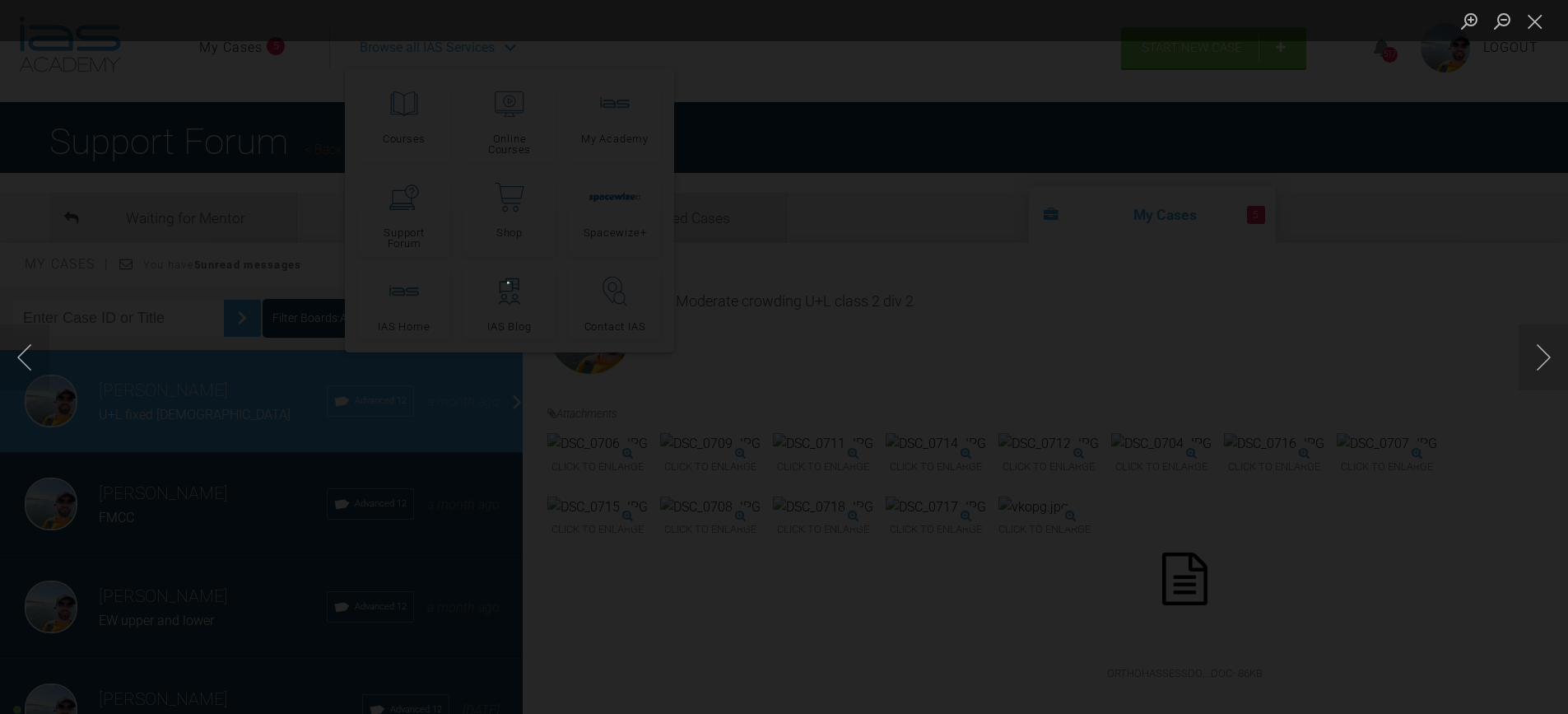
click at [1531, 22] on button "Close lightbox" at bounding box center [1535, 21] width 33 height 29
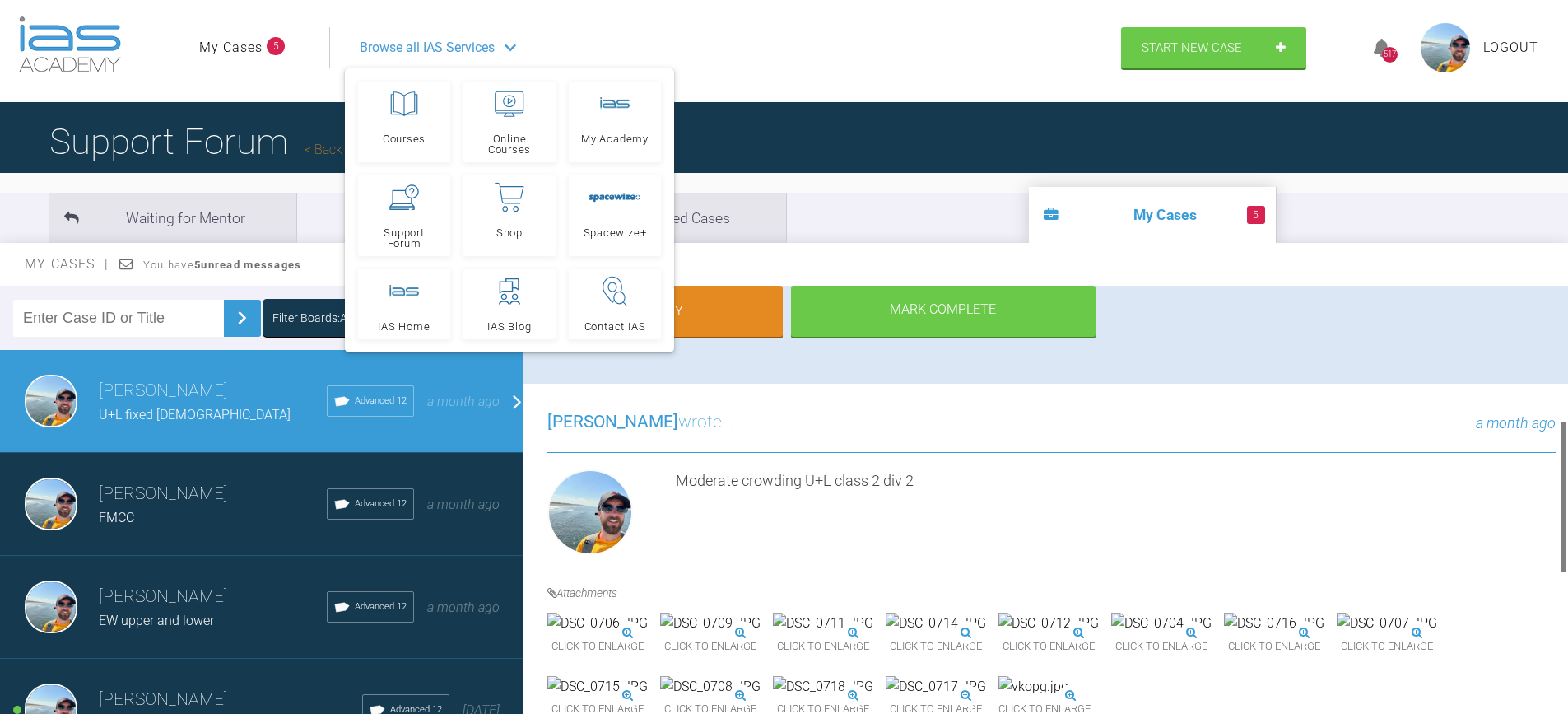
scroll to position [659, 0]
